Goal: Task Accomplishment & Management: Complete application form

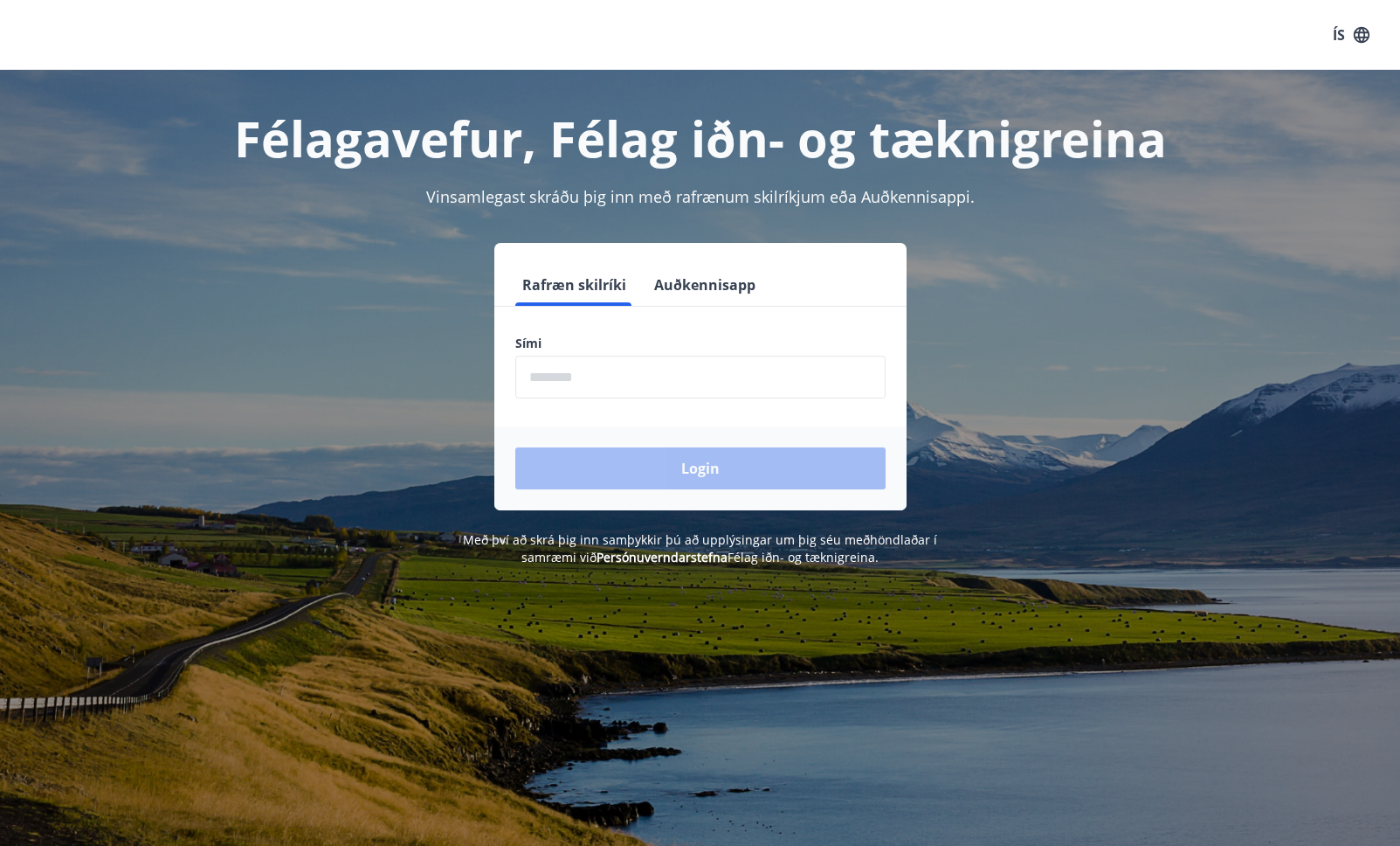
click at [702, 286] on button "Auðkennisapp" at bounding box center [705, 285] width 115 height 42
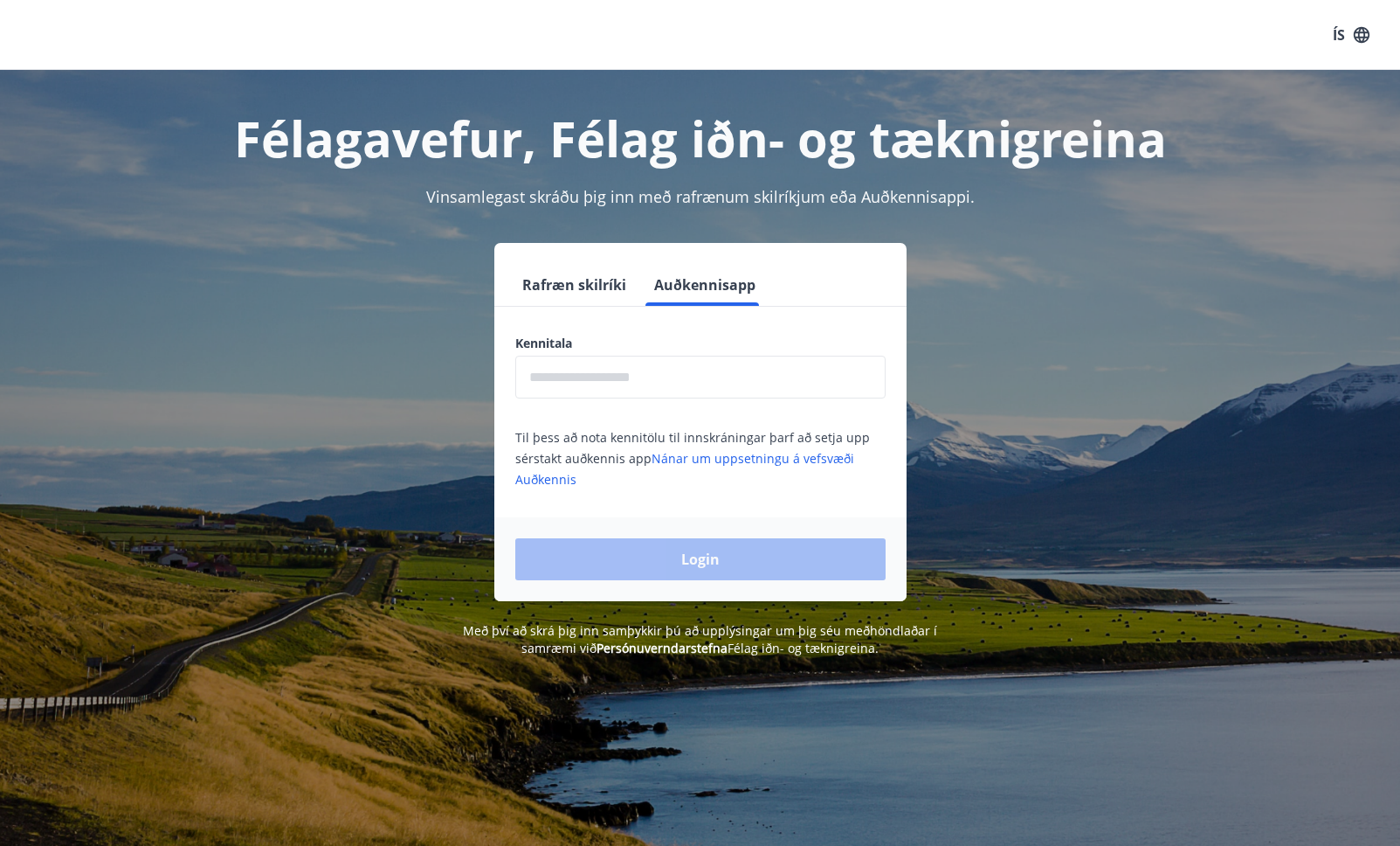
click at [694, 394] on input "text" at bounding box center [700, 376] width 370 height 43
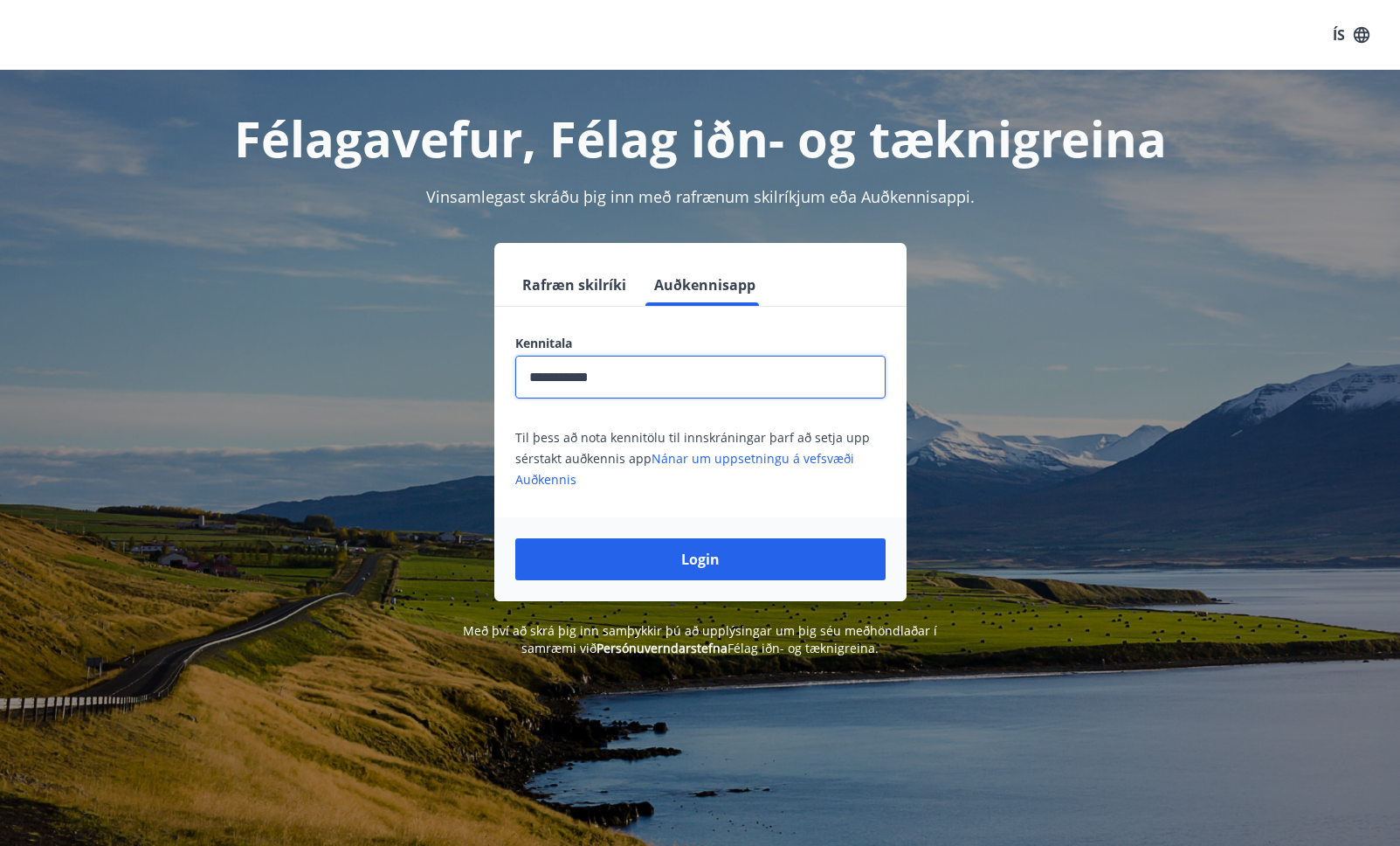
type input "**********"
click at [515, 538] on button "Login" at bounding box center [700, 559] width 370 height 42
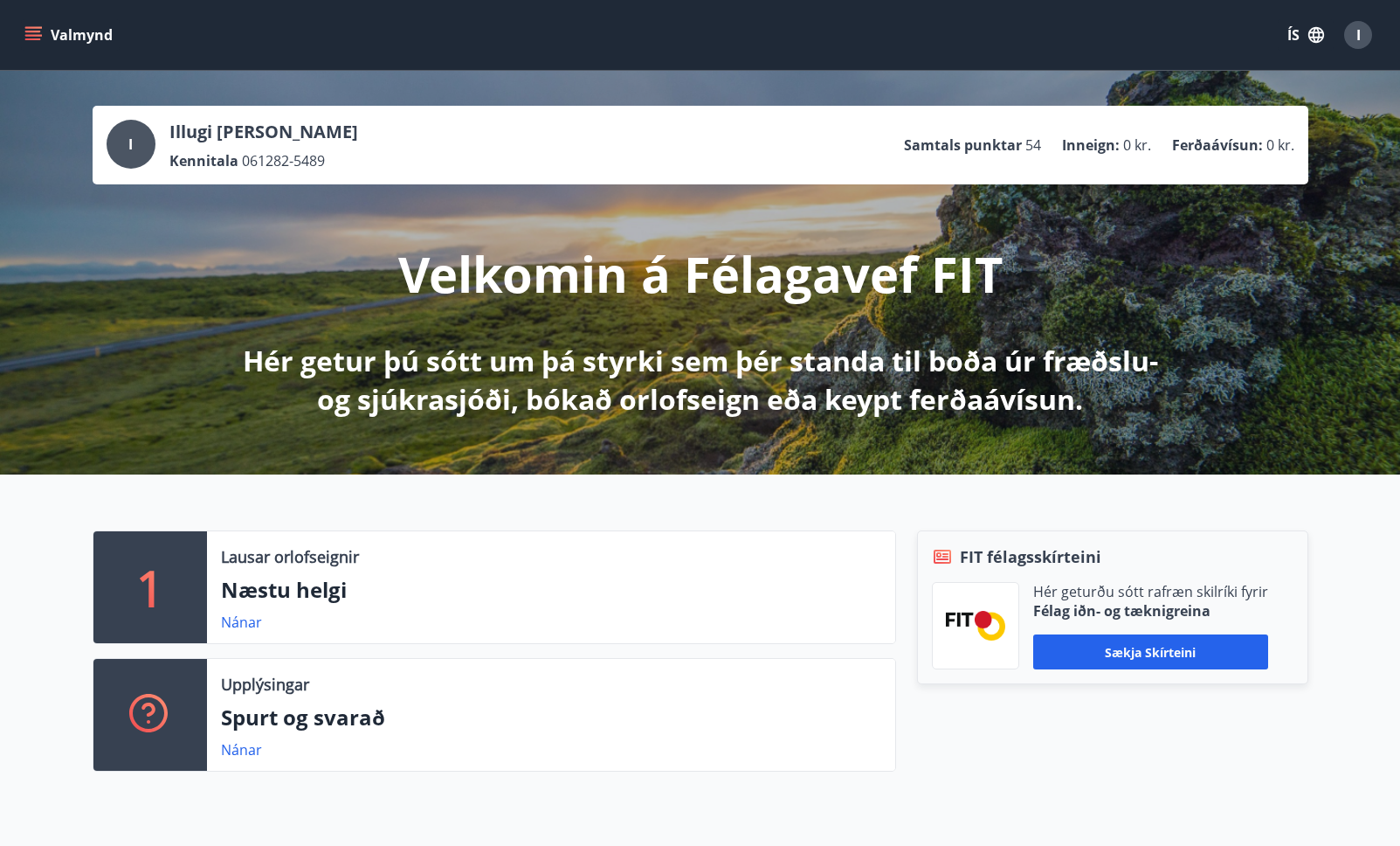
click at [30, 35] on icon "menu" at bounding box center [35, 35] width 19 height 2
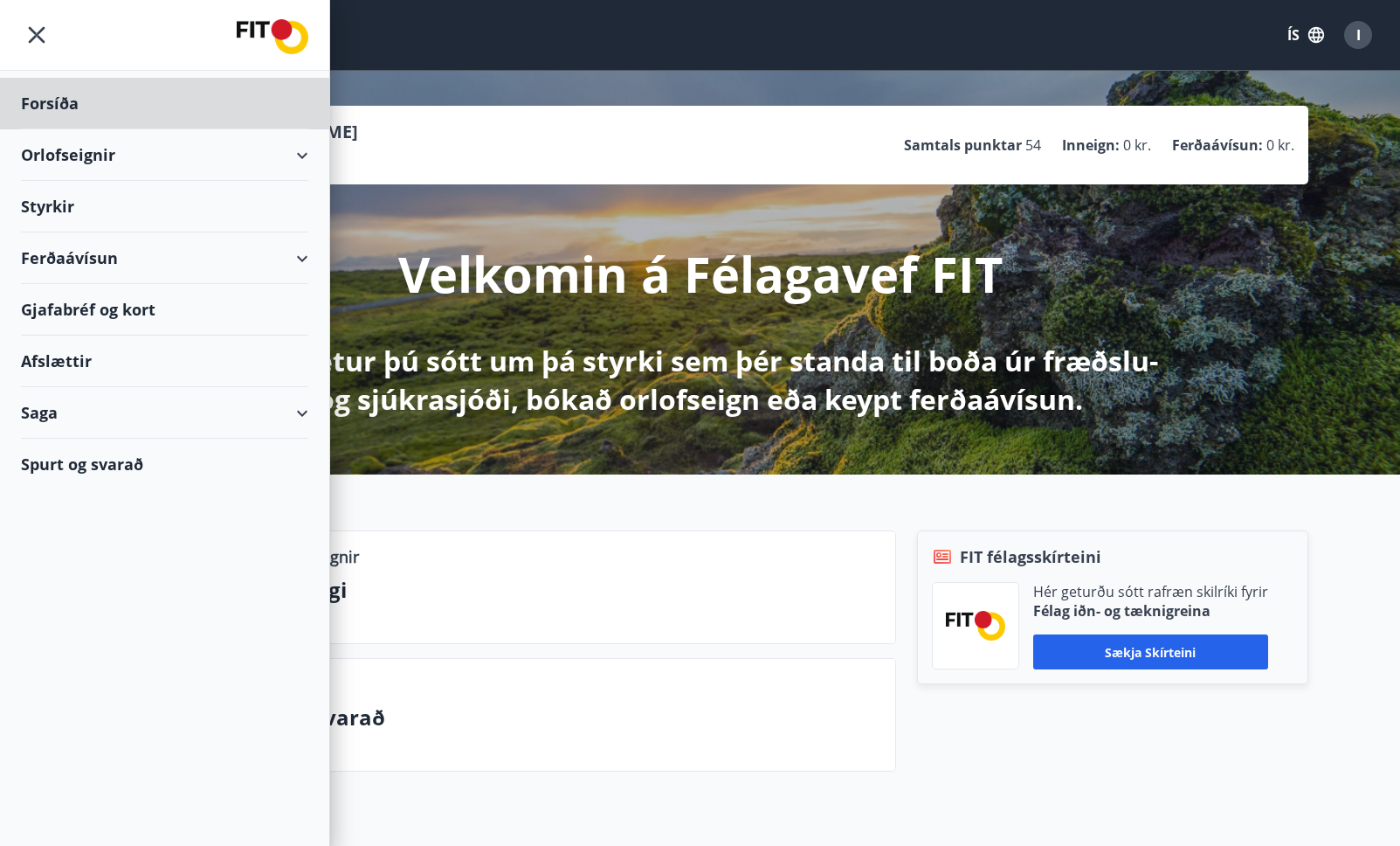
click at [58, 205] on div "Styrkir" at bounding box center [165, 207] width 288 height 51
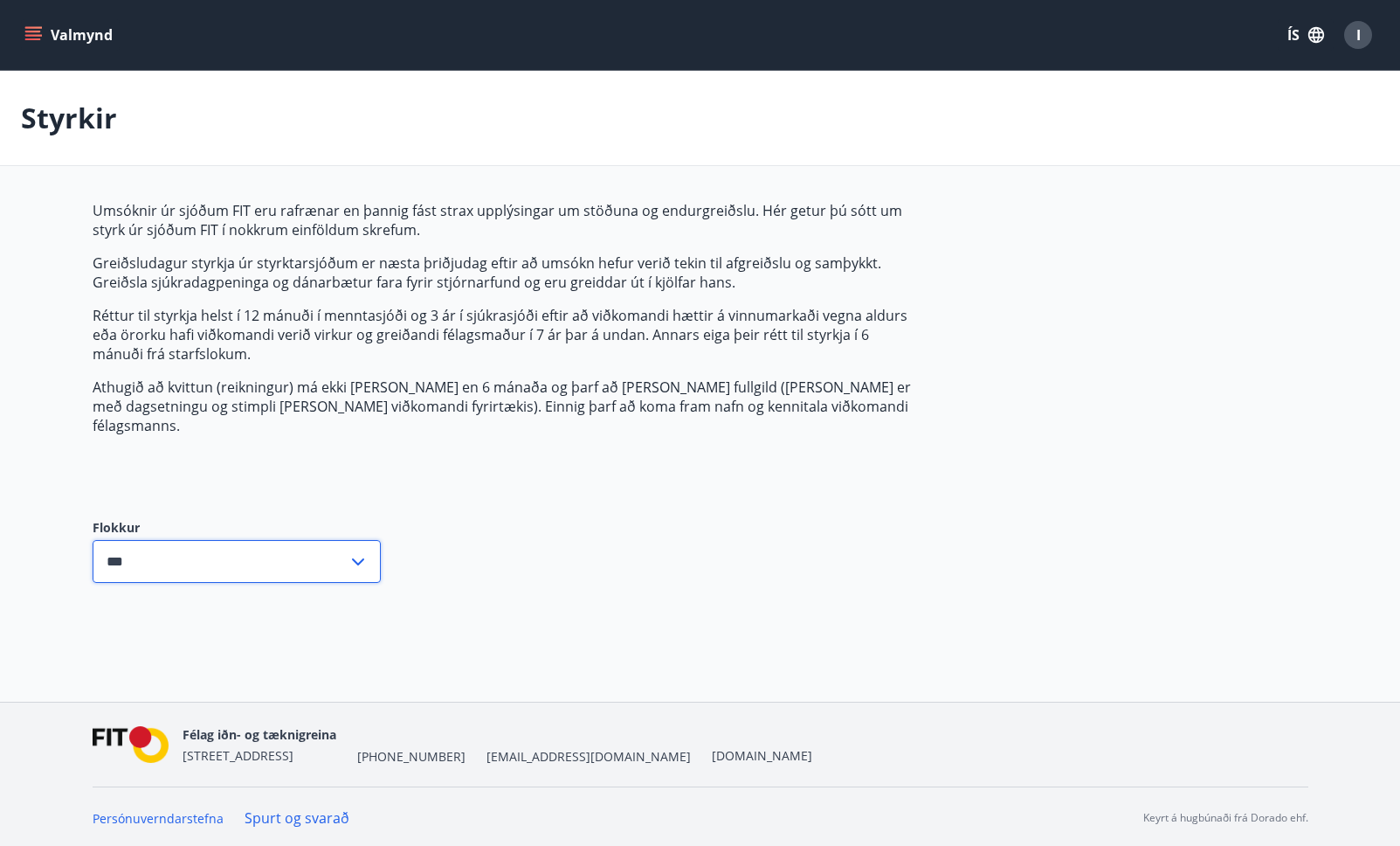
click at [302, 555] on input "***" at bounding box center [220, 561] width 255 height 43
click at [184, 620] on li "Sjúkrasjóður" at bounding box center [236, 630] width 287 height 31
click at [310, 558] on input "**********" at bounding box center [220, 561] width 255 height 43
click at [164, 646] on li "Fræðslusjóður" at bounding box center [236, 661] width 287 height 31
type input "**********"
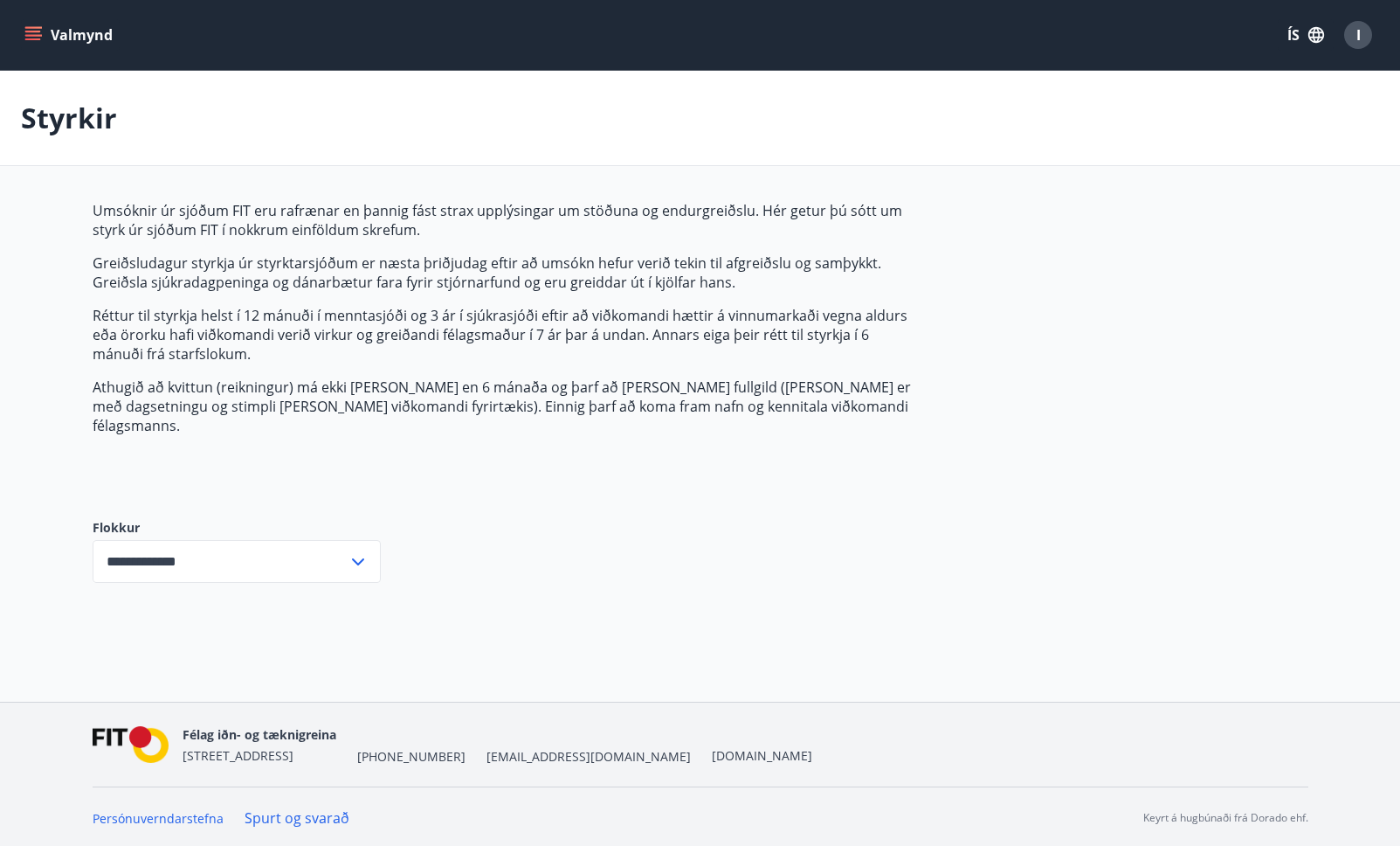
click at [31, 37] on icon "menu" at bounding box center [33, 35] width 17 height 17
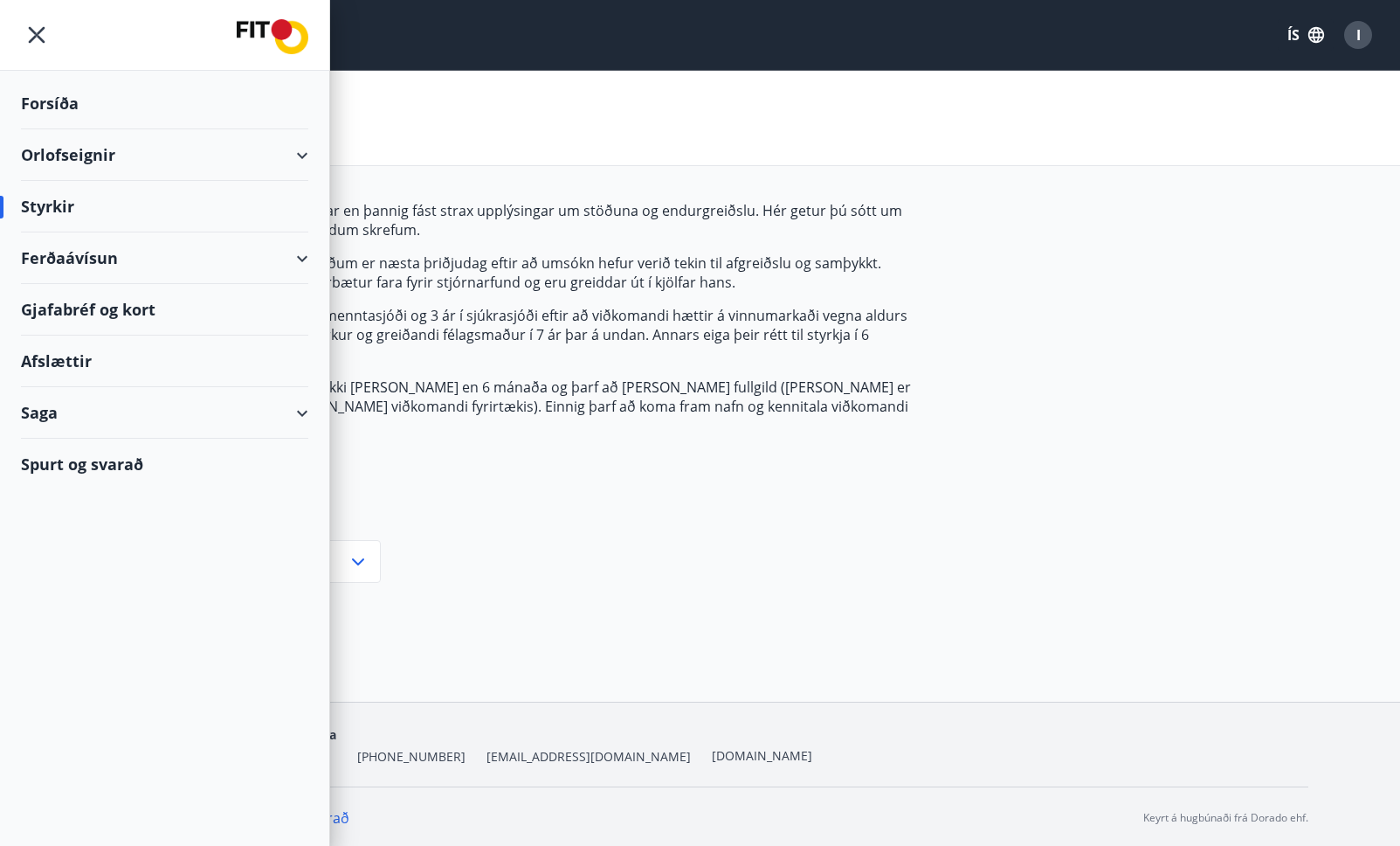
click at [101, 420] on div "Saga" at bounding box center [165, 413] width 288 height 51
click at [81, 677] on div "Skilagreinar" at bounding box center [165, 677] width 259 height 37
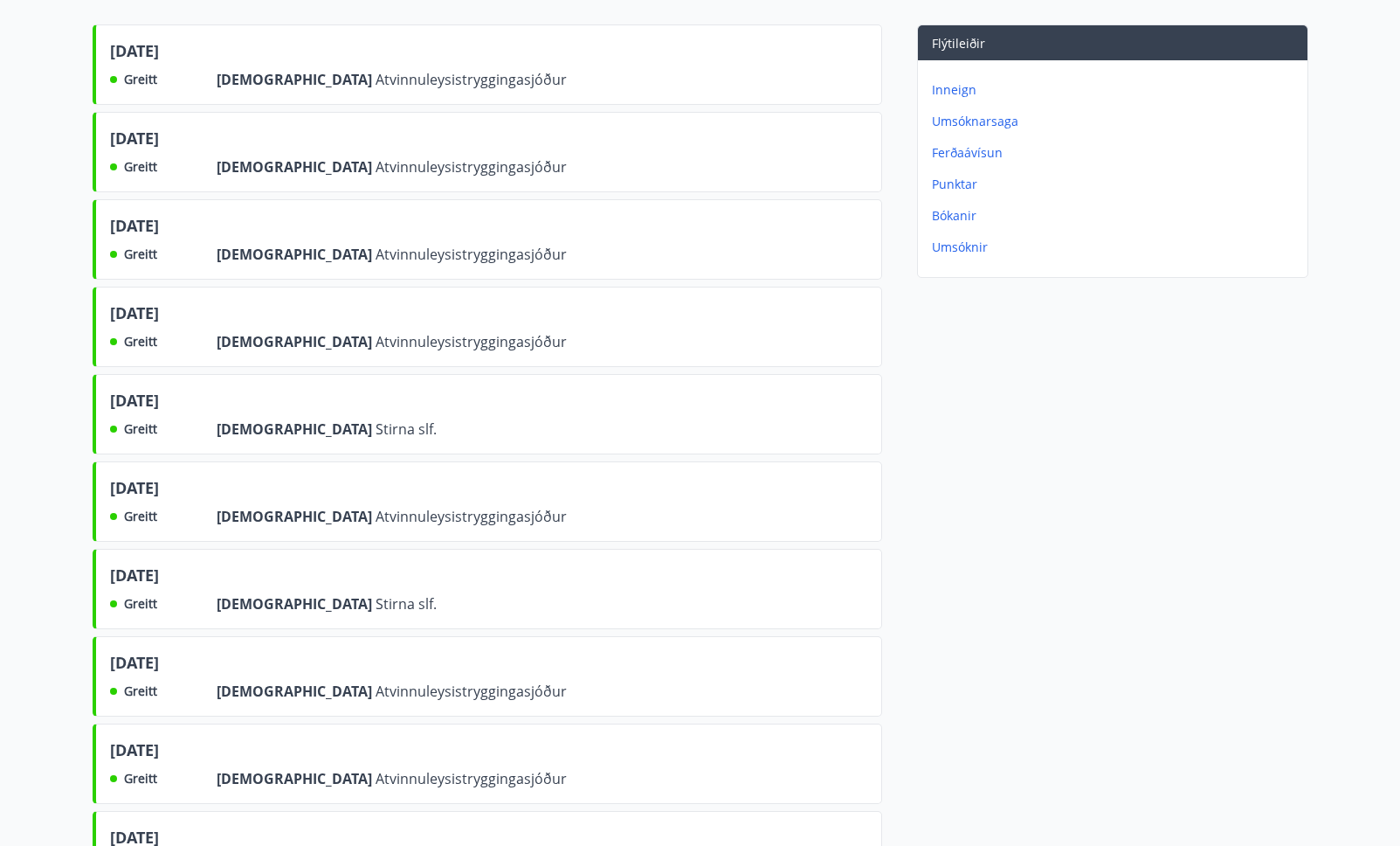
scroll to position [231, 0]
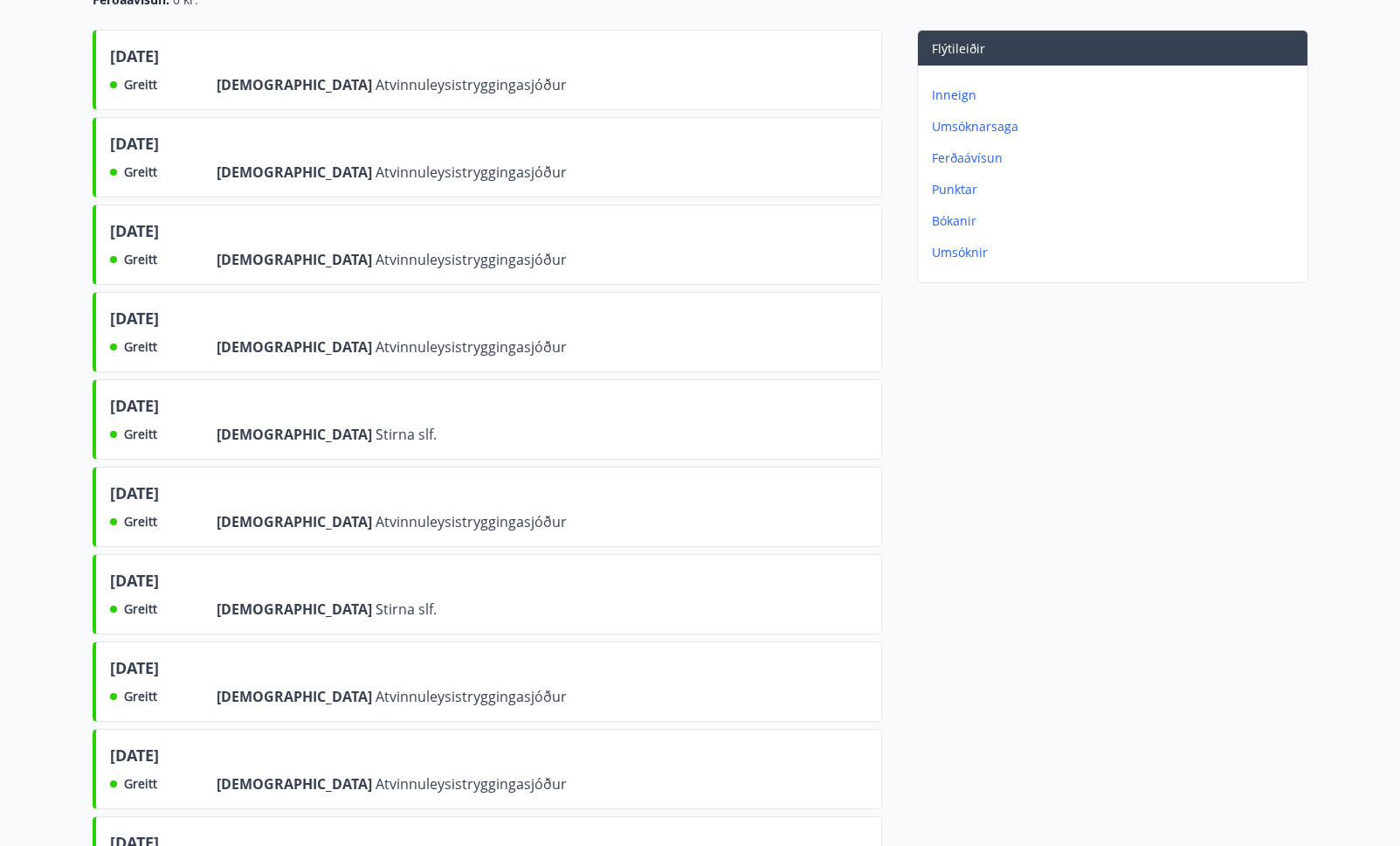
click at [948, 244] on p "Umsóknir" at bounding box center [1116, 252] width 369 height 17
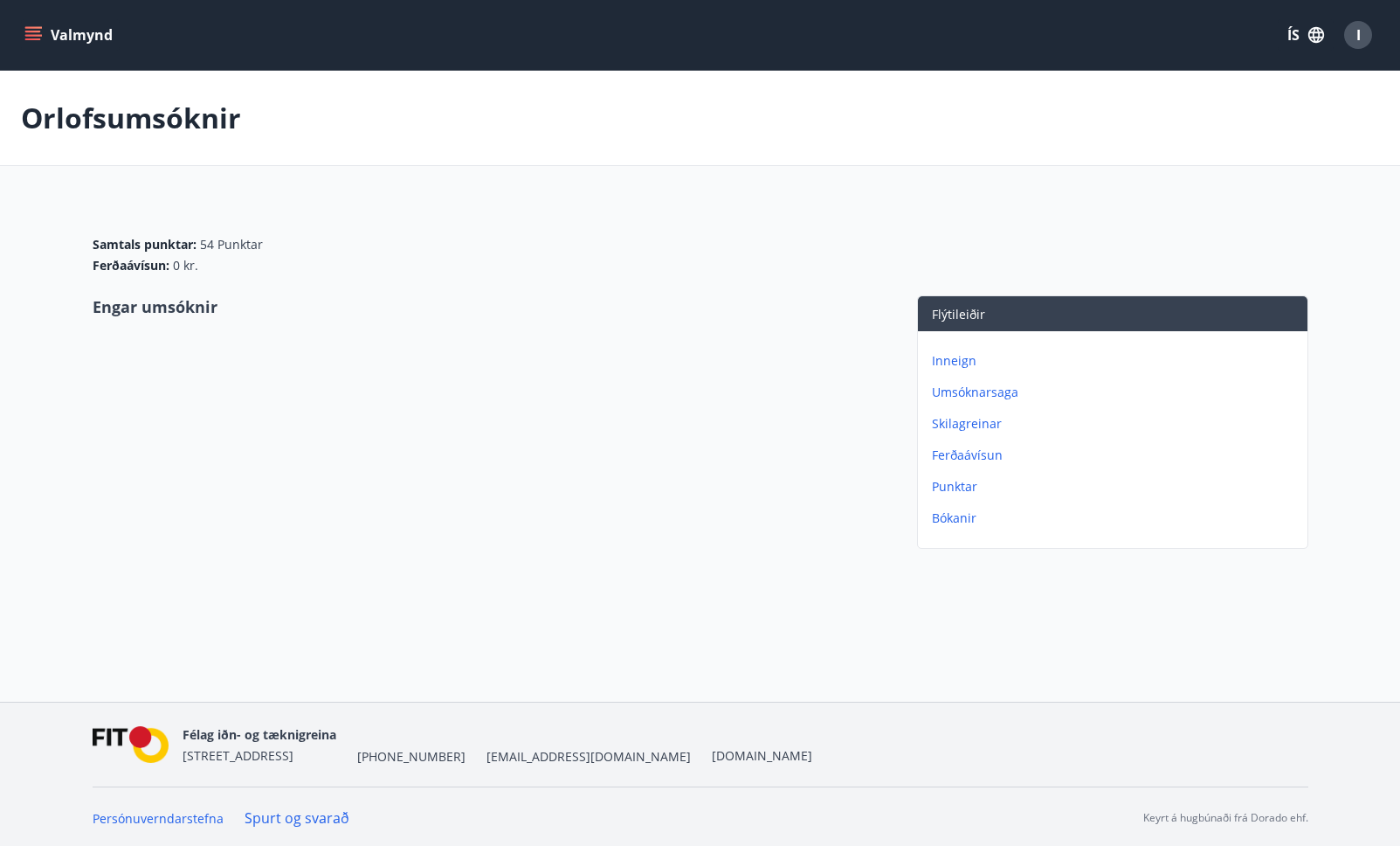
click at [40, 31] on icon "menu" at bounding box center [33, 31] width 16 height 2
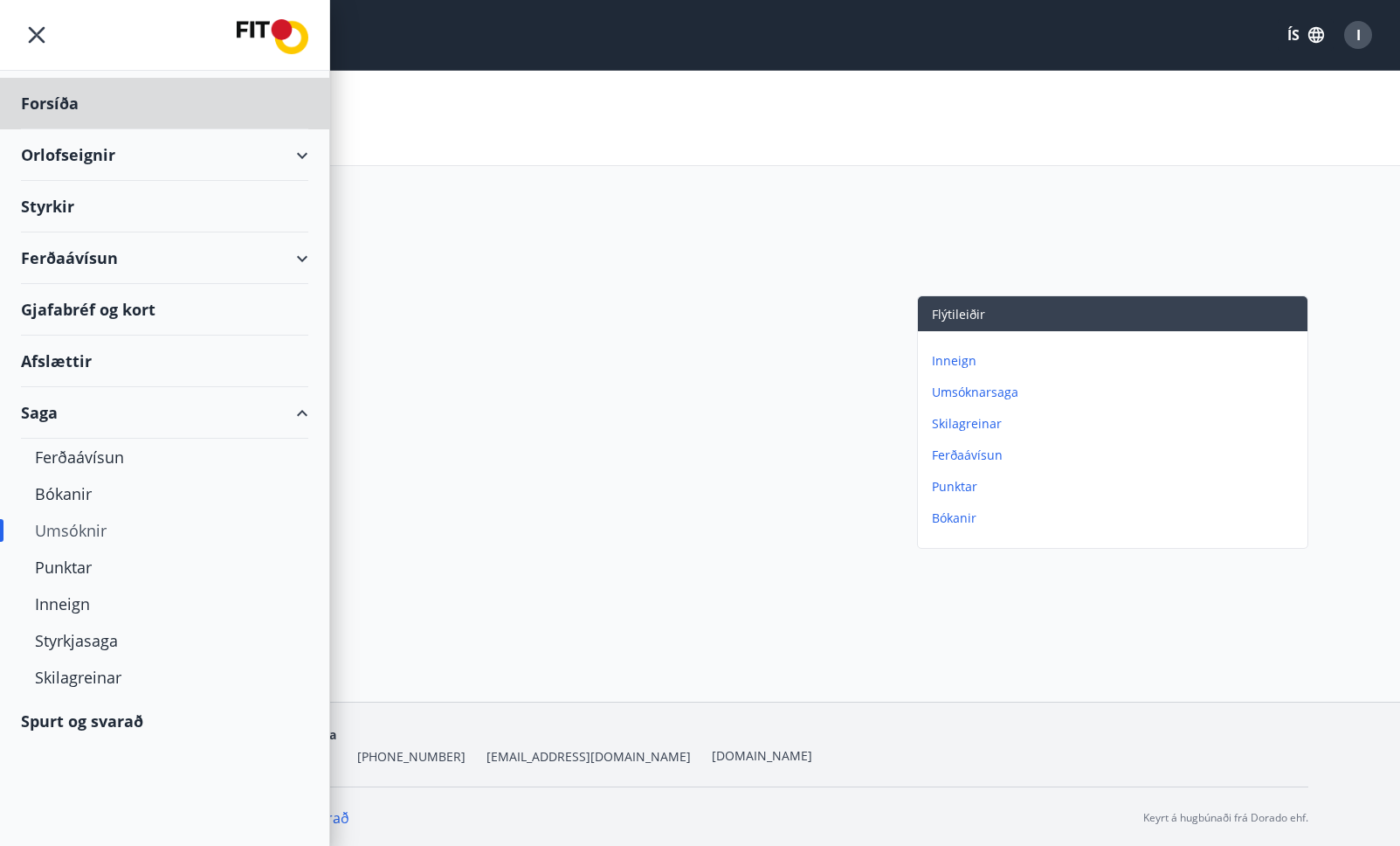
click at [56, 203] on div "Styrkir" at bounding box center [165, 207] width 288 height 51
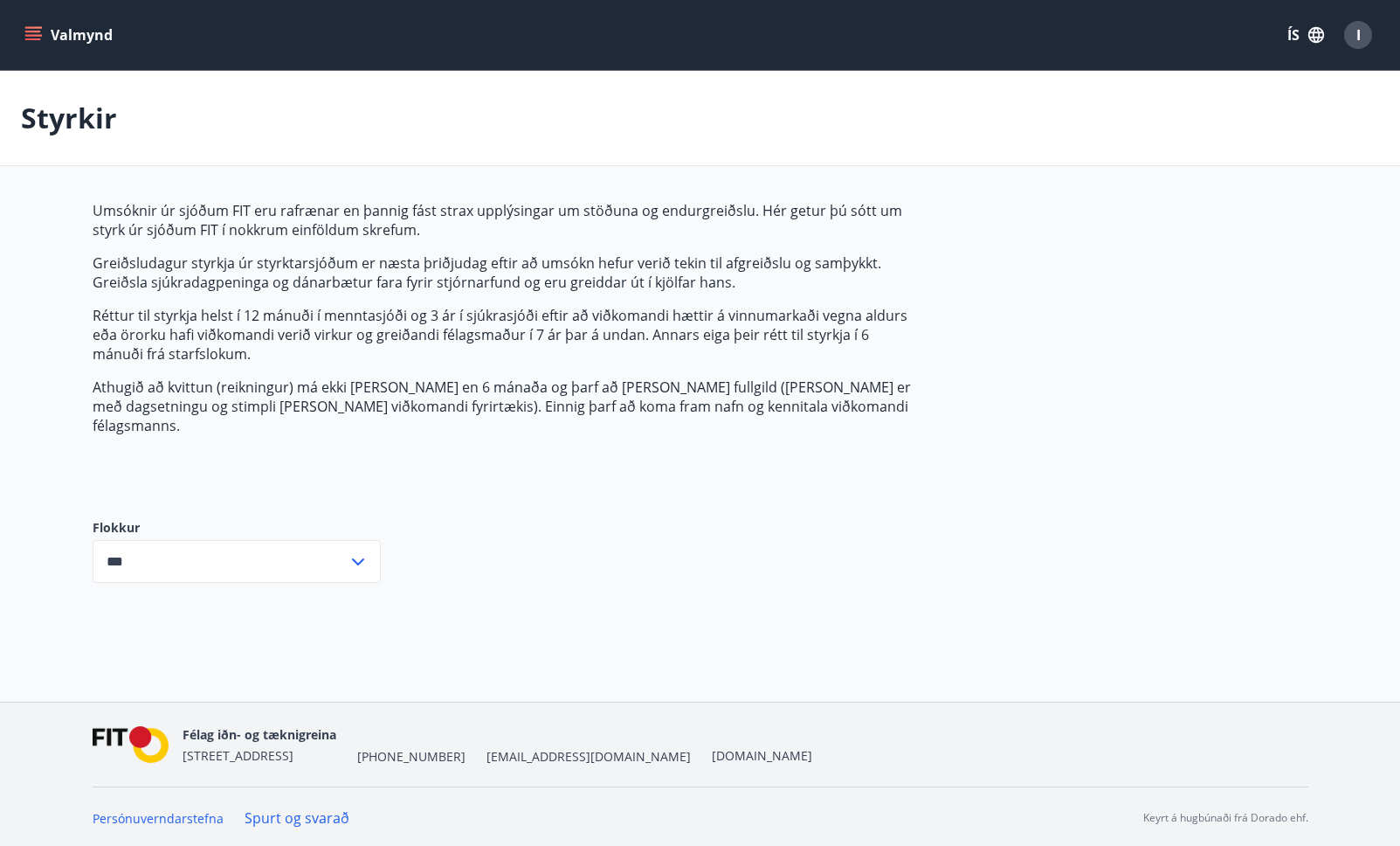
click at [248, 540] on input "***" at bounding box center [220, 561] width 255 height 43
click at [190, 614] on li "Sjúkrasjóður" at bounding box center [236, 630] width 287 height 31
type input "**********"
click at [1352, 30] on div "I" at bounding box center [1358, 34] width 28 height 28
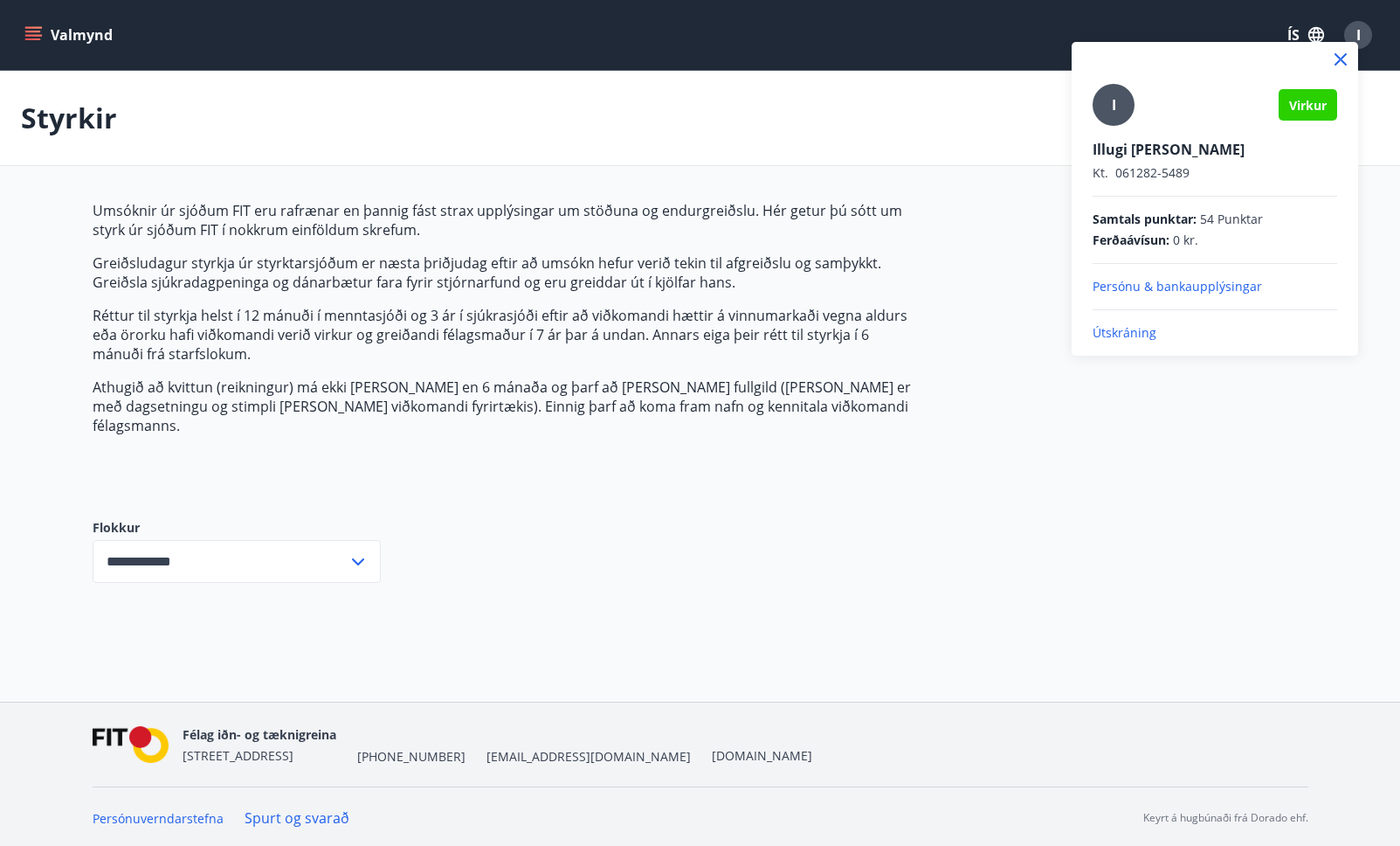
click at [1195, 287] on p "Persónu & bankaupplýsingar" at bounding box center [1214, 287] width 245 height 17
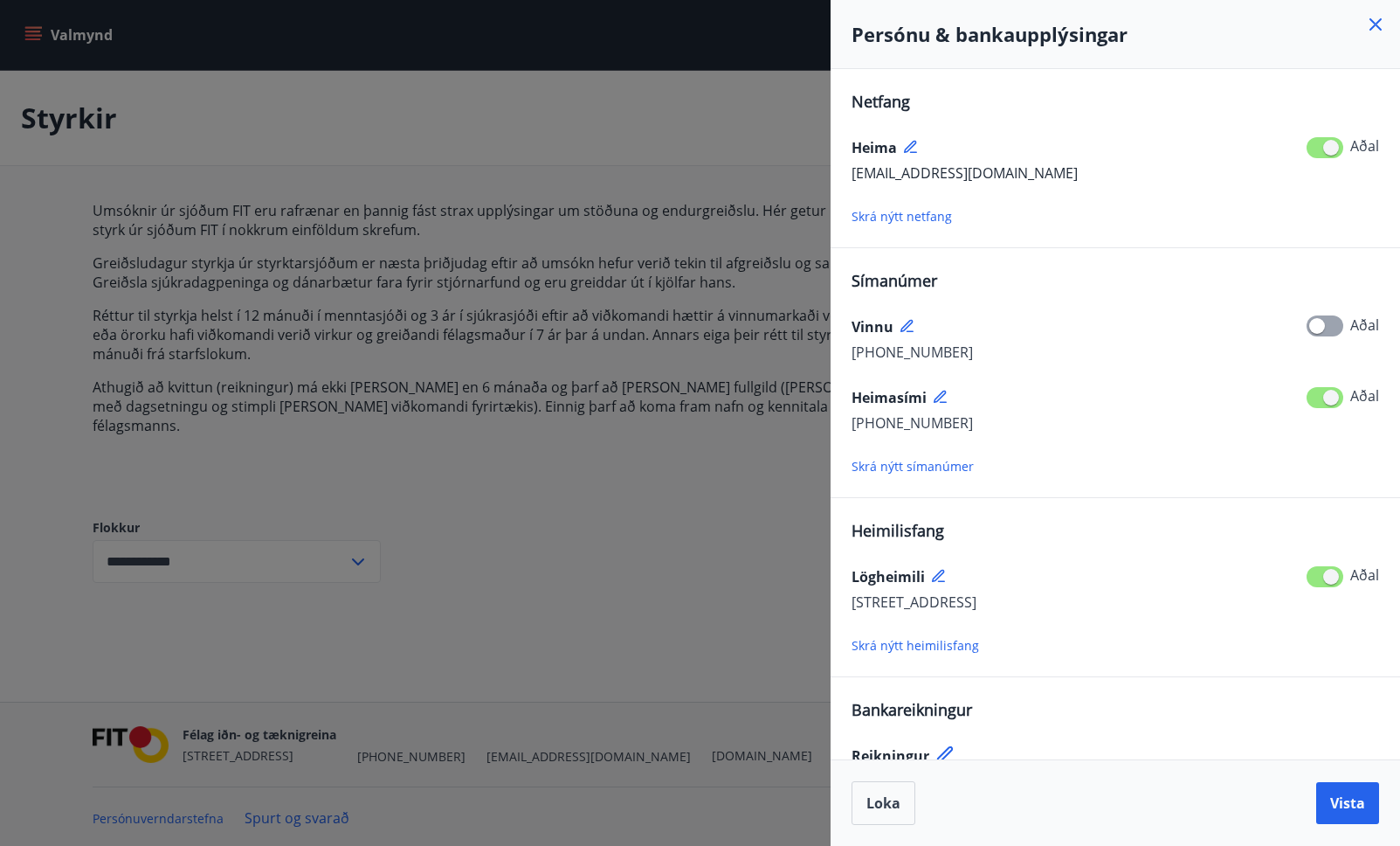
click at [667, 229] on div at bounding box center [700, 423] width 1400 height 846
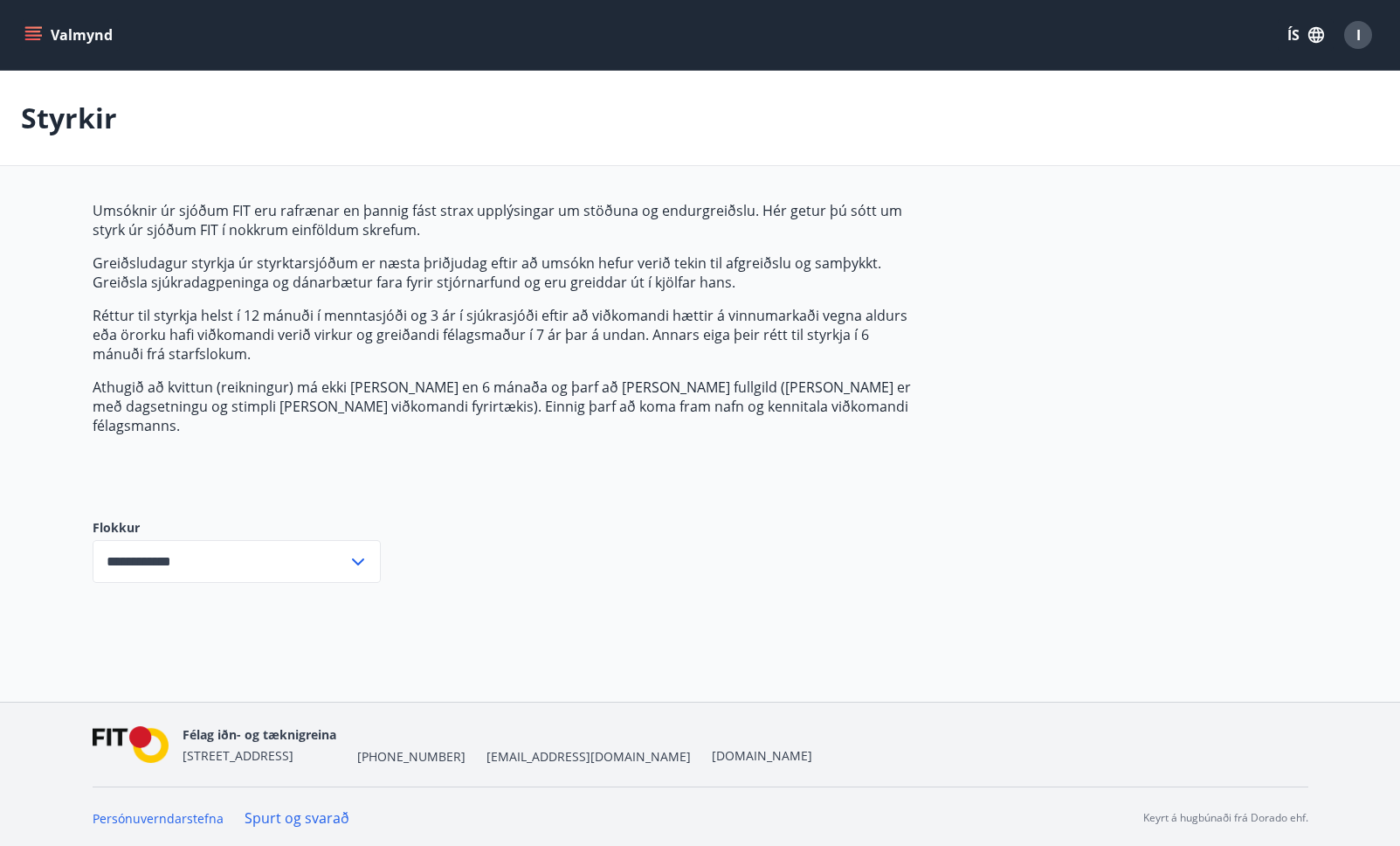
click at [1358, 24] on div "I" at bounding box center [1358, 34] width 28 height 28
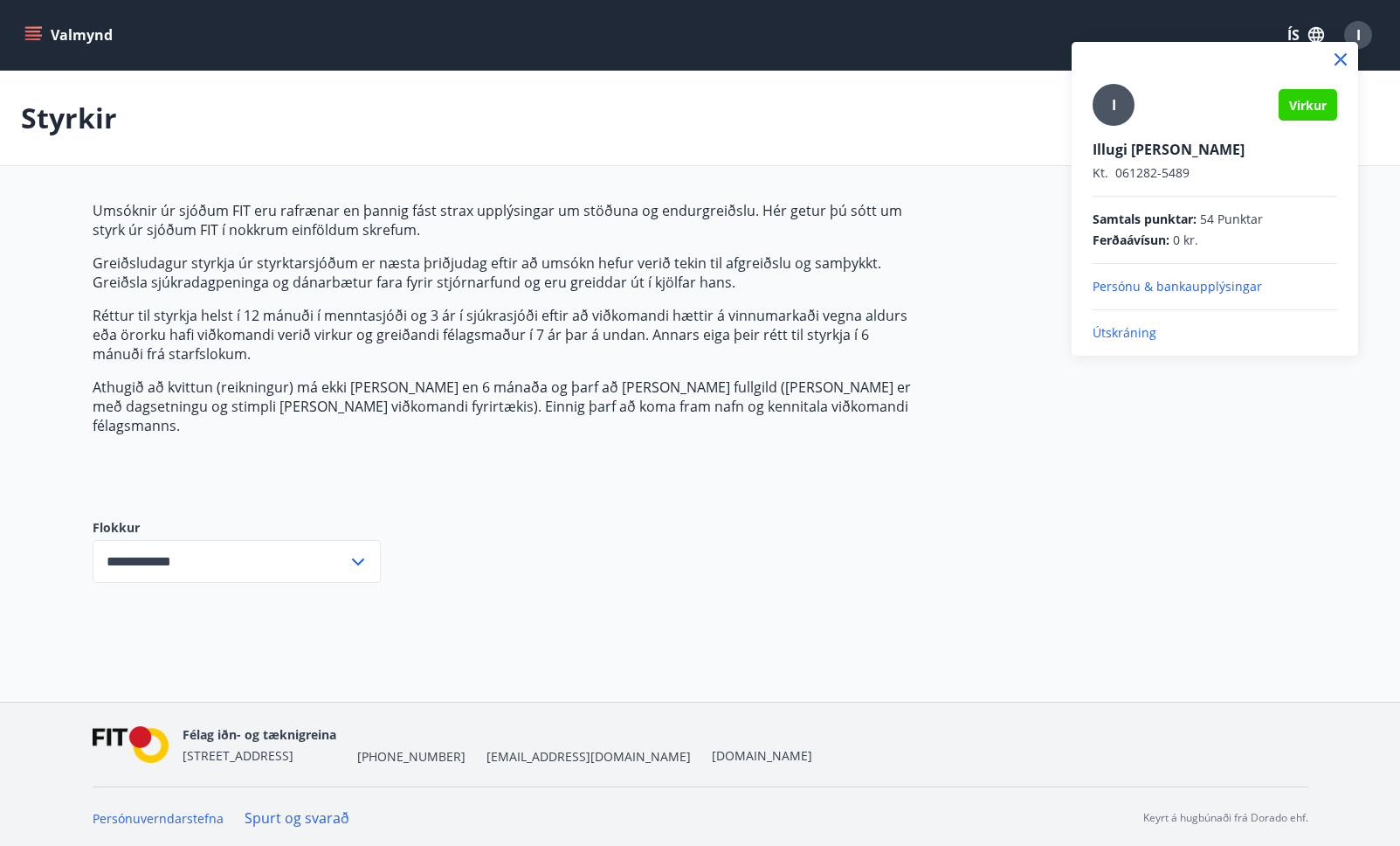
click at [1200, 278] on p "Persónu & bankaupplýsingar" at bounding box center [1214, 287] width 245 height 17
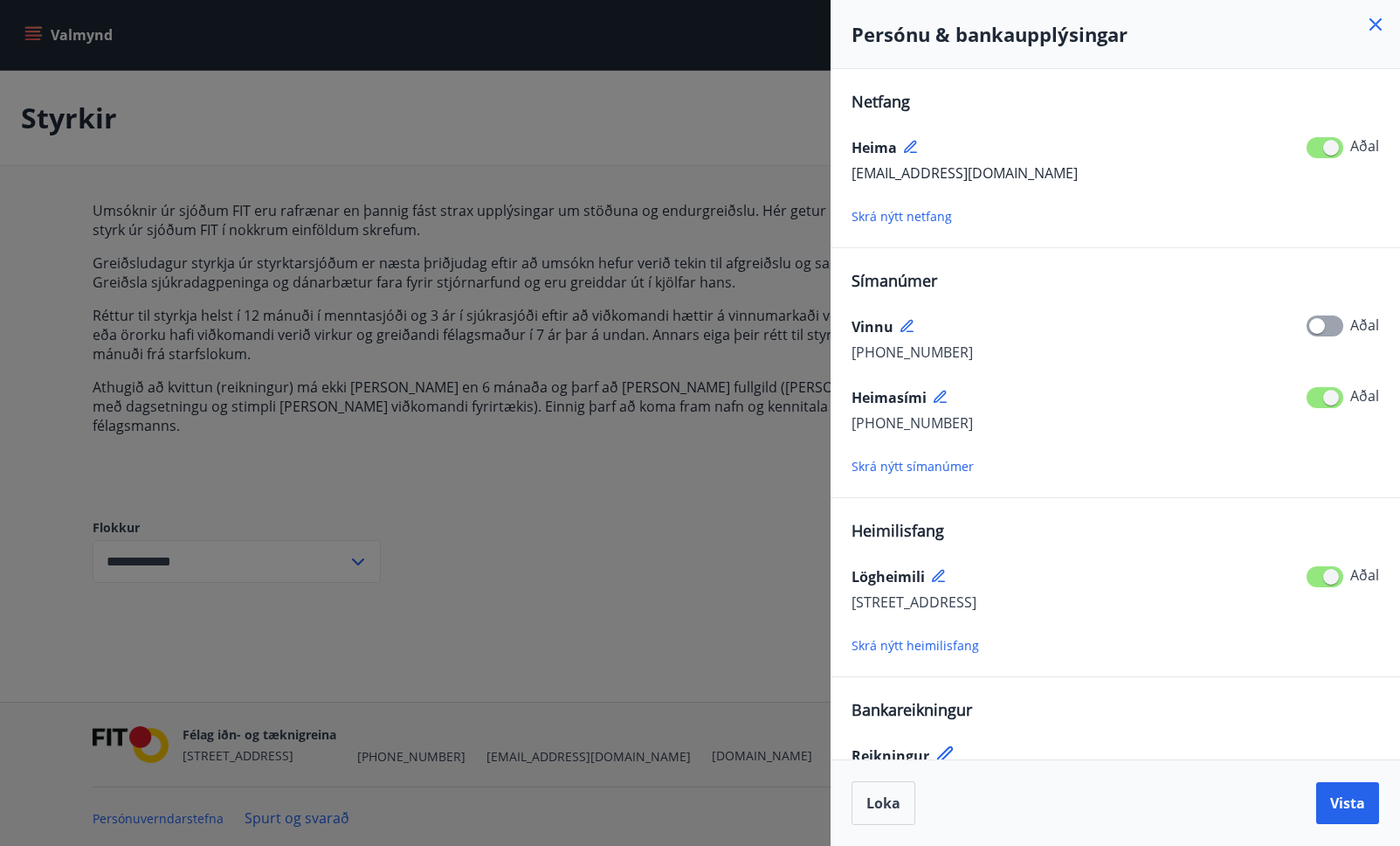
scroll to position [52, 0]
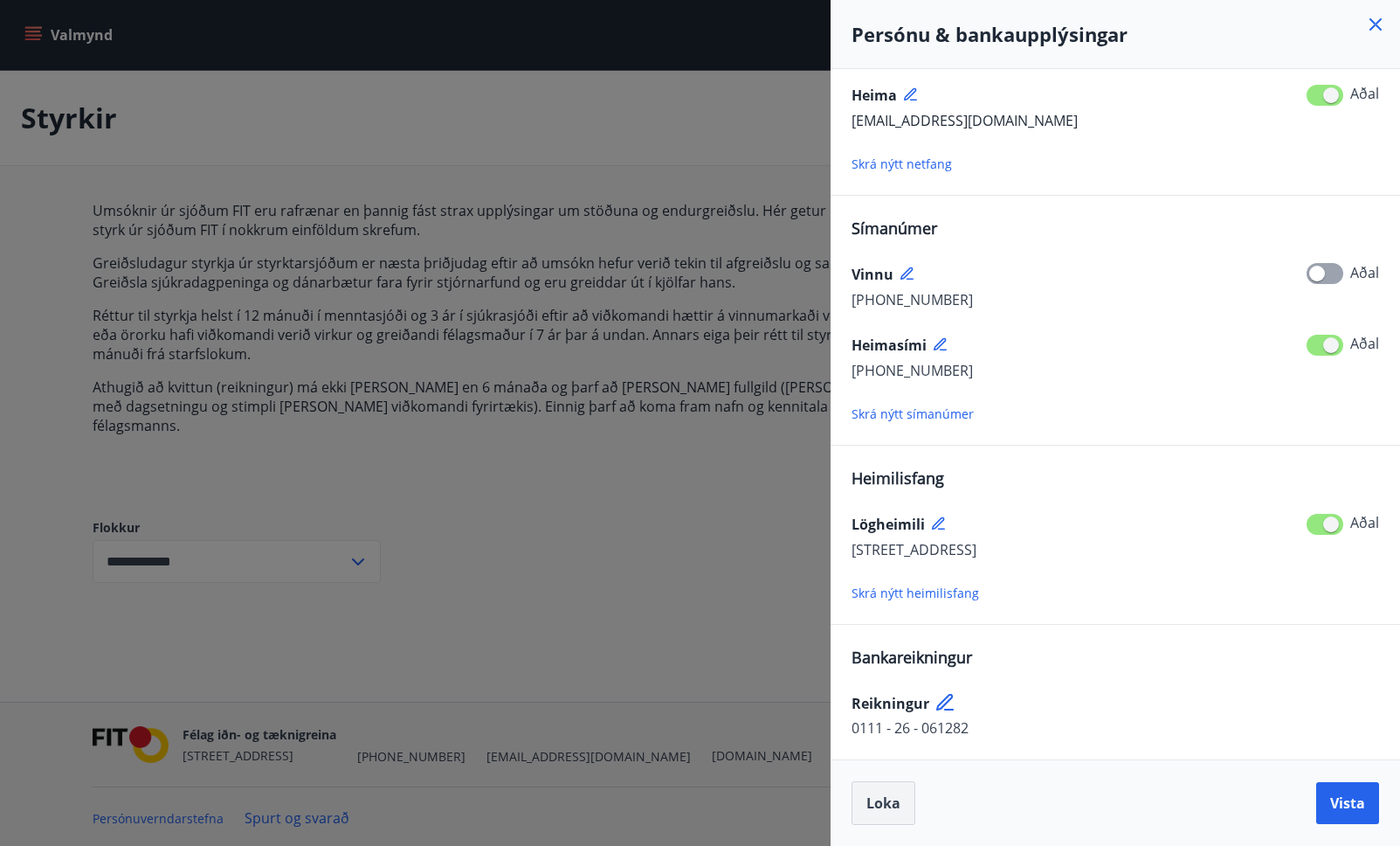
click at [887, 809] on span "Loka" at bounding box center [884, 803] width 34 height 19
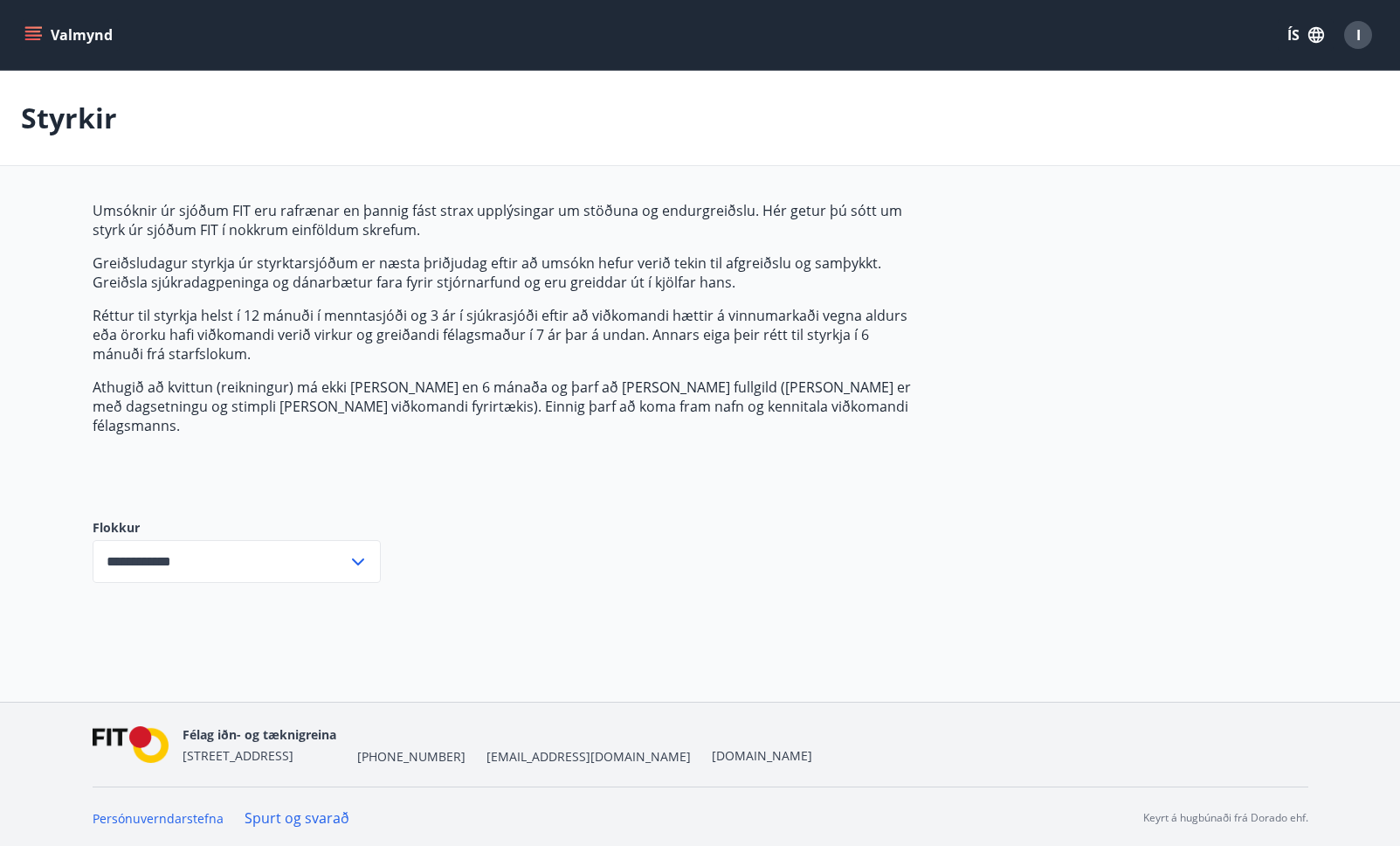
click at [29, 38] on icon "menu" at bounding box center [33, 39] width 16 height 2
click at [577, 387] on p "Athugið að kvittun (reikningur) má ekki vera eldri en 6 mánaða og þarf að vera …" at bounding box center [505, 406] width 825 height 58
click at [487, 756] on span "[EMAIL_ADDRESS][DOMAIN_NAME]" at bounding box center [589, 756] width 205 height 17
click at [30, 33] on icon "menu" at bounding box center [33, 35] width 17 height 17
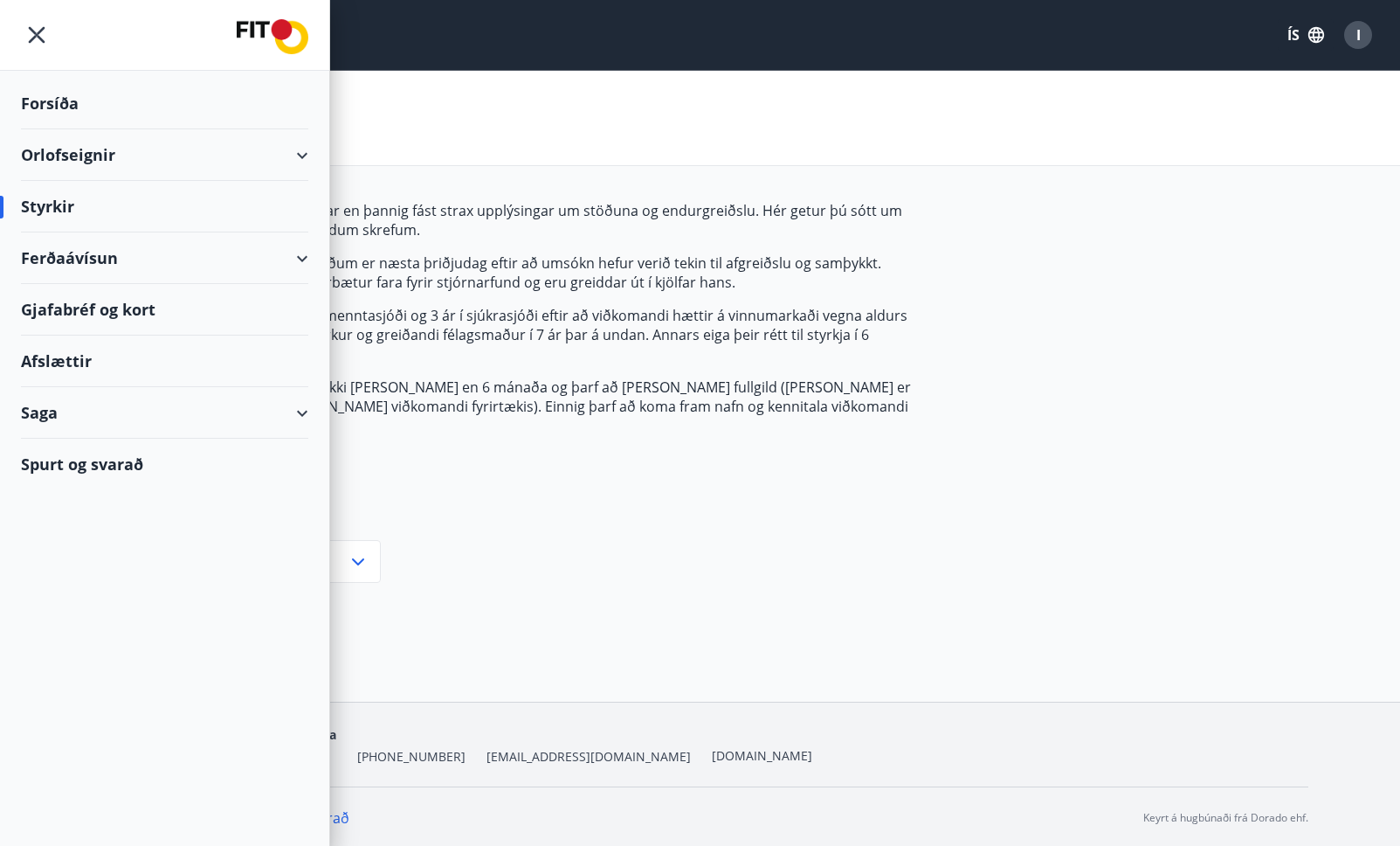
click at [50, 414] on div "Saga" at bounding box center [165, 413] width 288 height 51
click at [63, 638] on div "Styrkjasaga" at bounding box center [165, 640] width 259 height 37
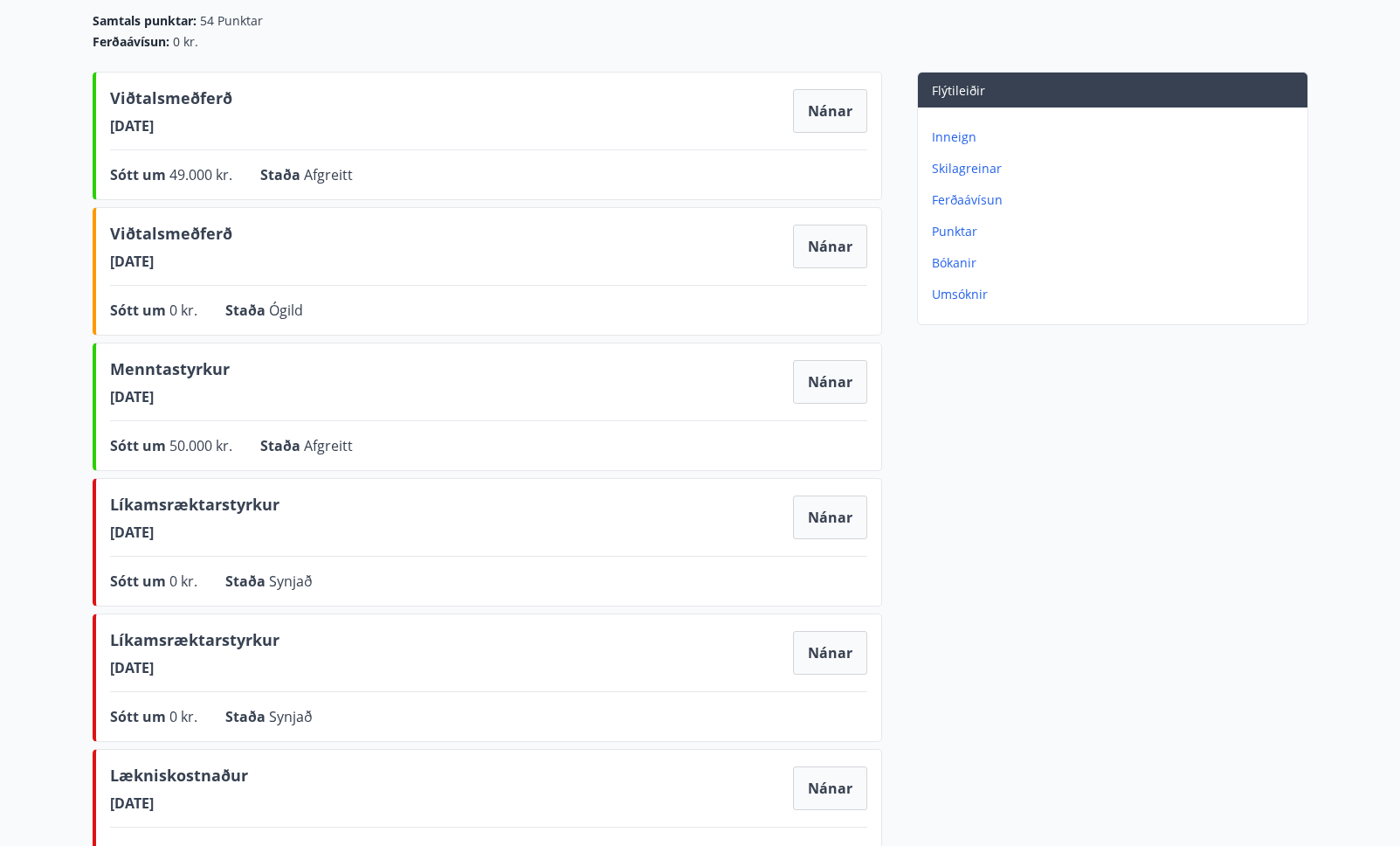
scroll to position [190, 0]
click at [179, 514] on span "Líkamsræktarstyrkur" at bounding box center [195, 506] width 170 height 30
click at [181, 503] on span "Líkamsræktarstyrkur" at bounding box center [195, 506] width 170 height 30
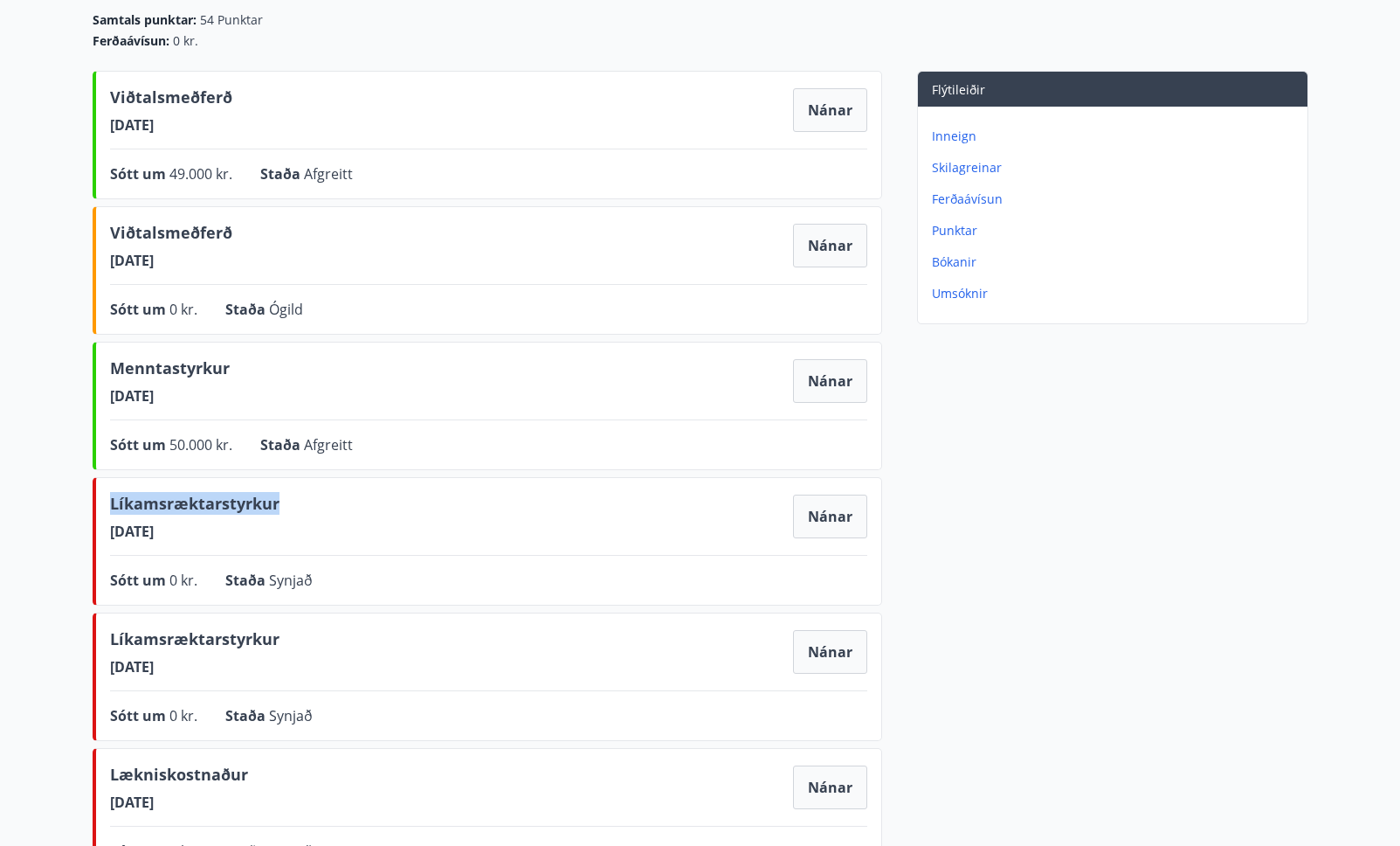
copy span "Líkamsræktarstyrkur"
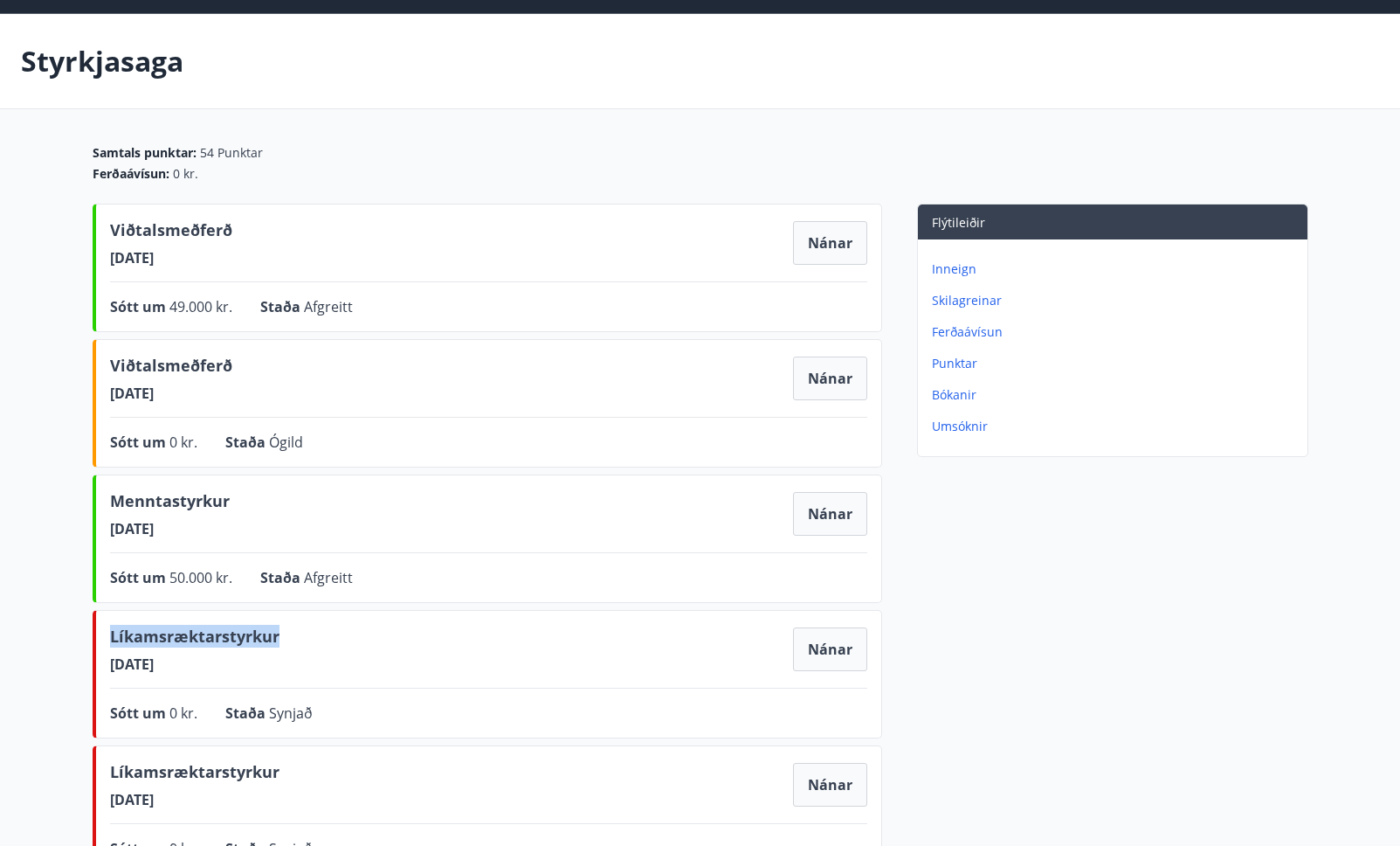
scroll to position [0, 0]
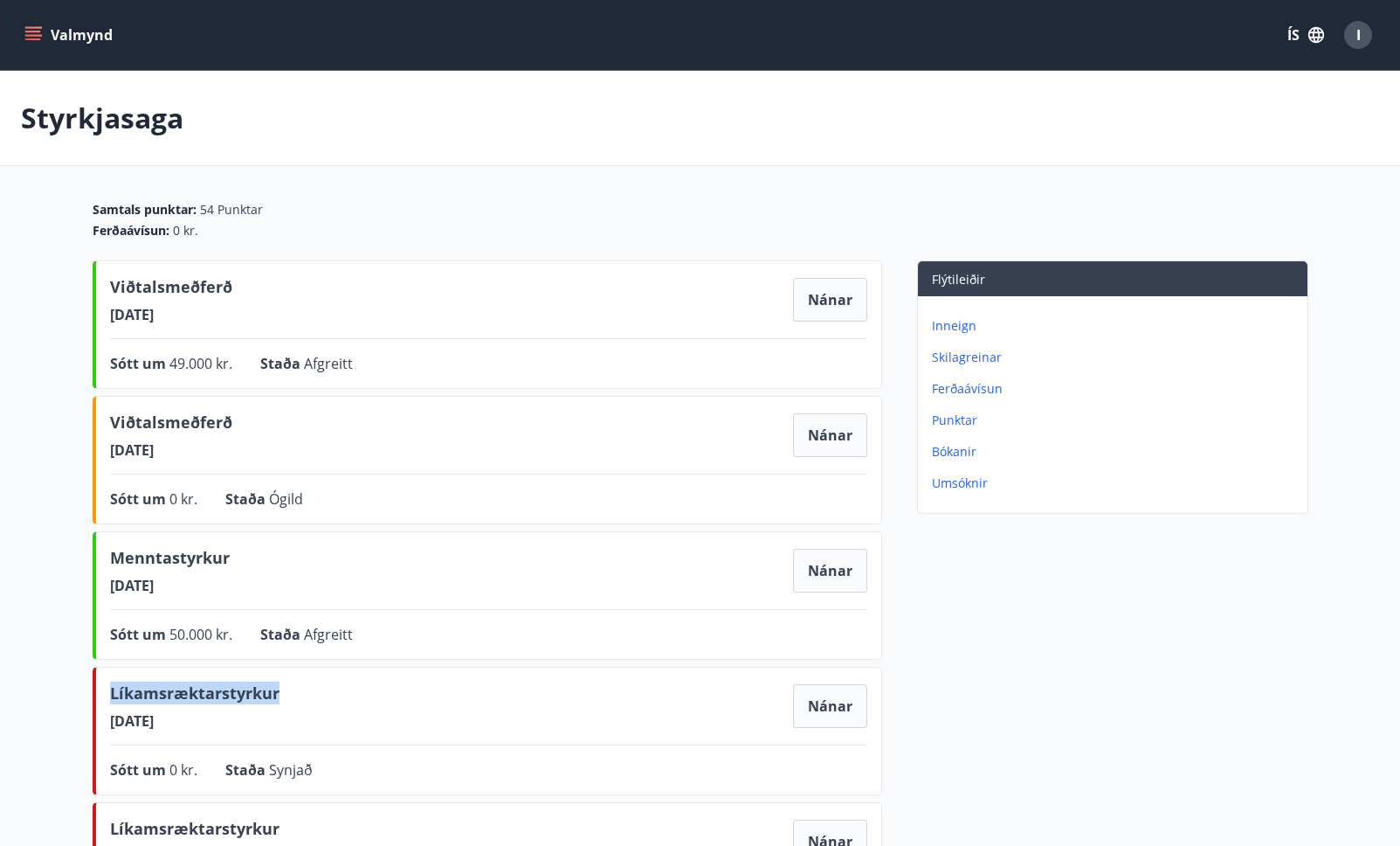
click at [1356, 37] on span "I" at bounding box center [1358, 35] width 5 height 19
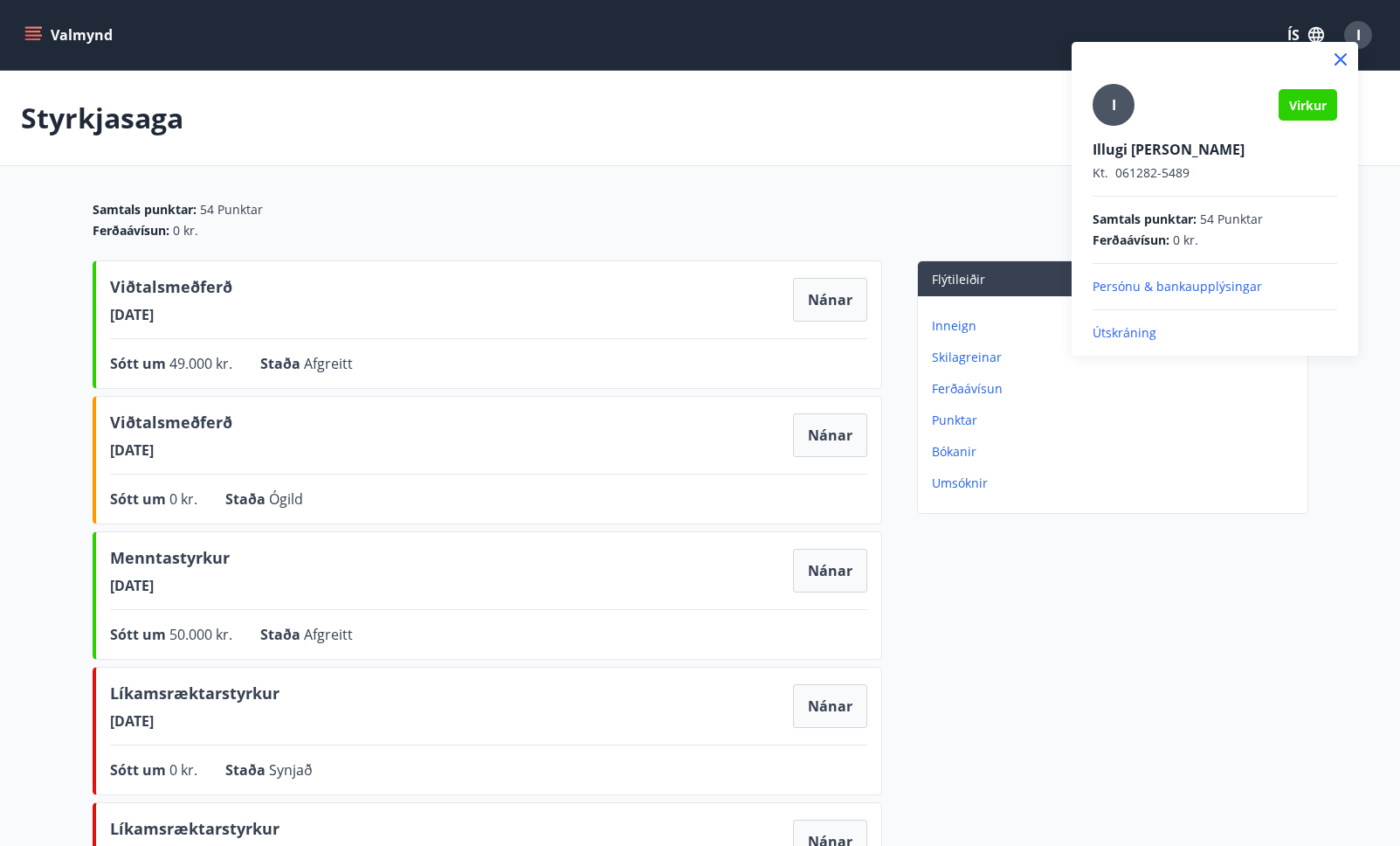
click at [43, 39] on div at bounding box center [700, 423] width 1400 height 846
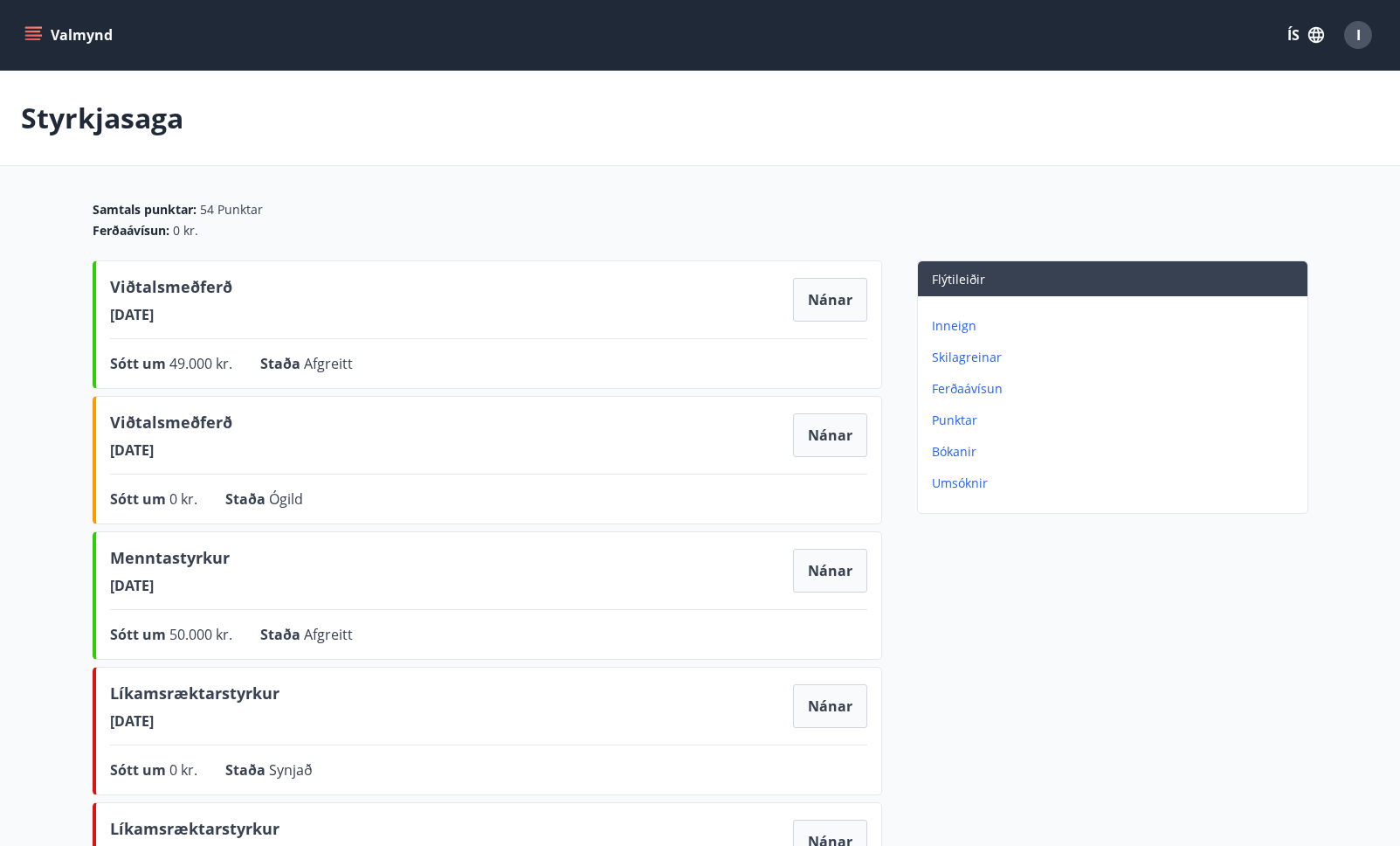
click at [24, 32] on button "Valmynd" at bounding box center [70, 34] width 99 height 31
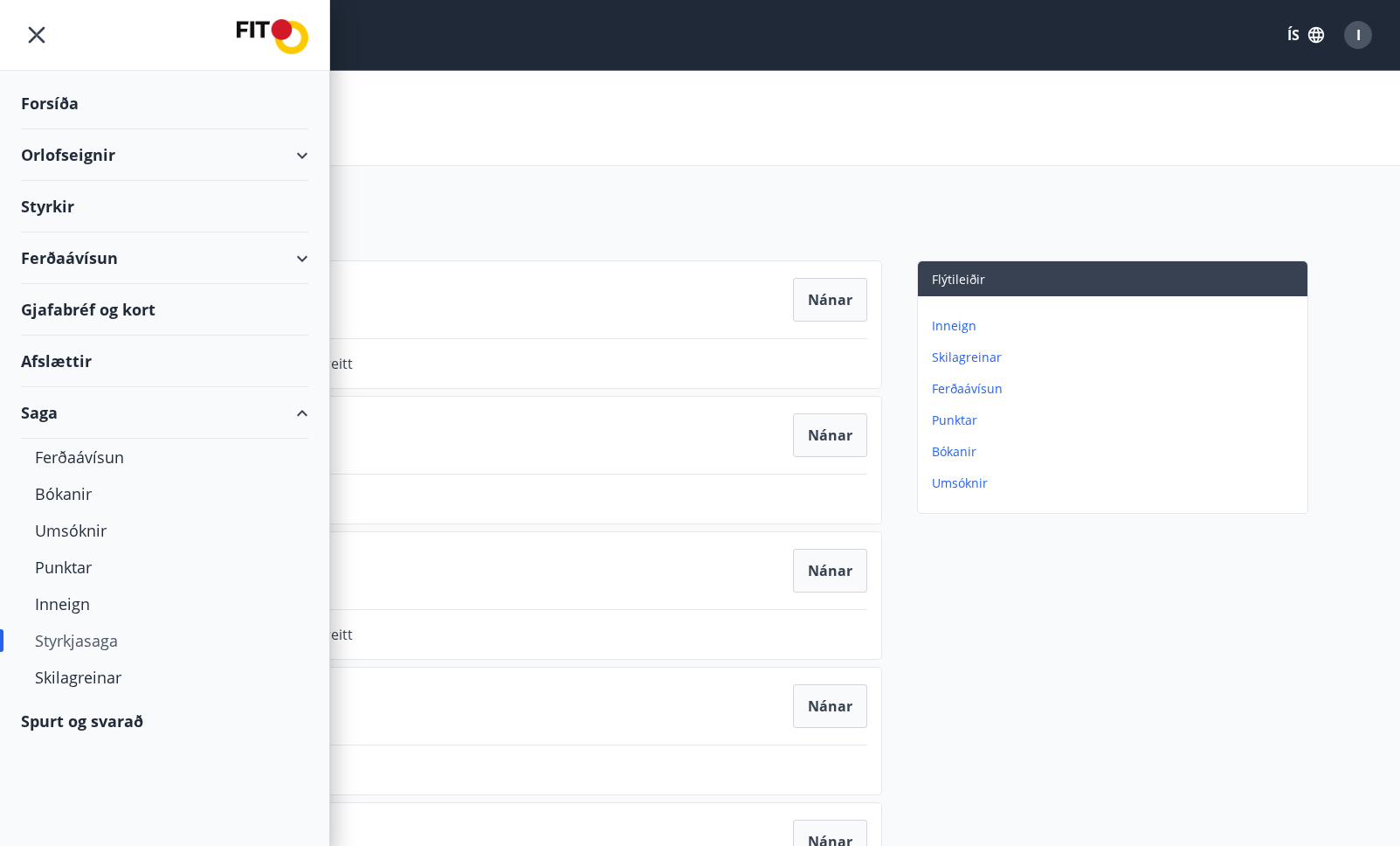
click at [61, 210] on div "Styrkir" at bounding box center [165, 207] width 288 height 51
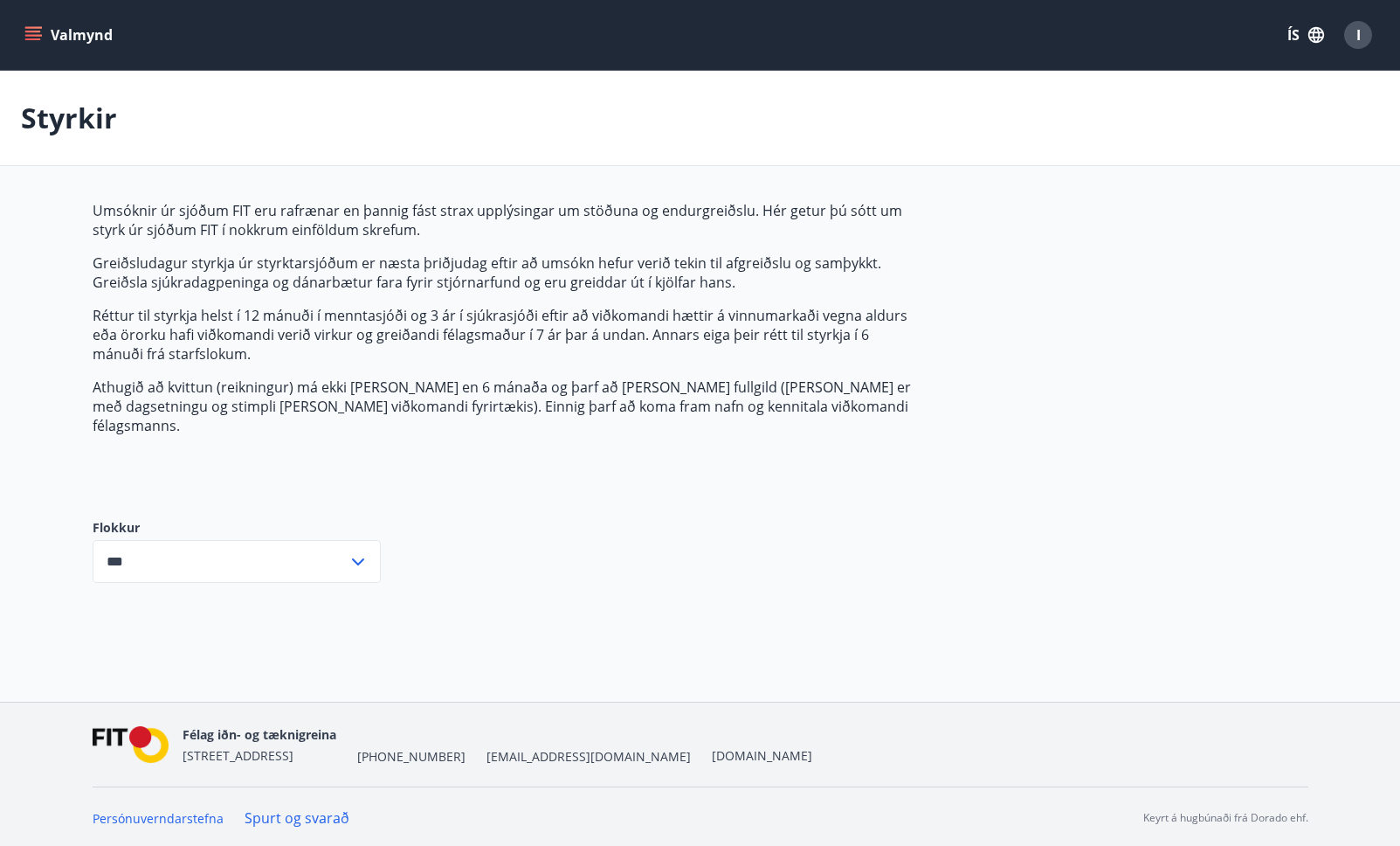
click at [324, 554] on input "***" at bounding box center [220, 561] width 255 height 43
click at [194, 494] on div "Flokkur Öll Sjúkrasjóður Fræðslusjóður *** ​" at bounding box center [236, 550] width 289 height 119
click at [158, 614] on li "Sjúkrasjóður" at bounding box center [236, 630] width 287 height 31
type input "**********"
click at [1362, 46] on div "I" at bounding box center [1358, 34] width 28 height 28
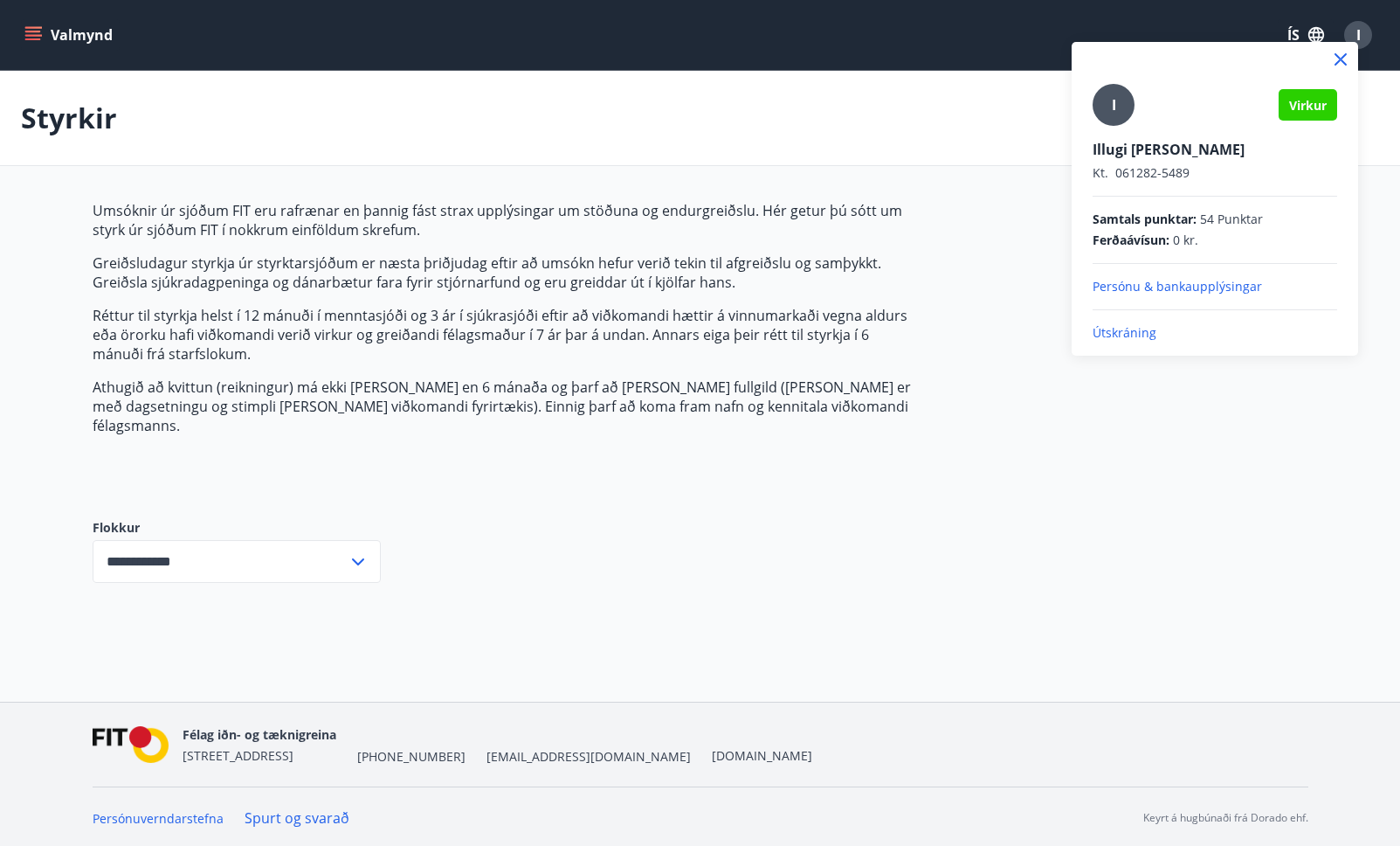
click at [962, 287] on div at bounding box center [700, 423] width 1400 height 846
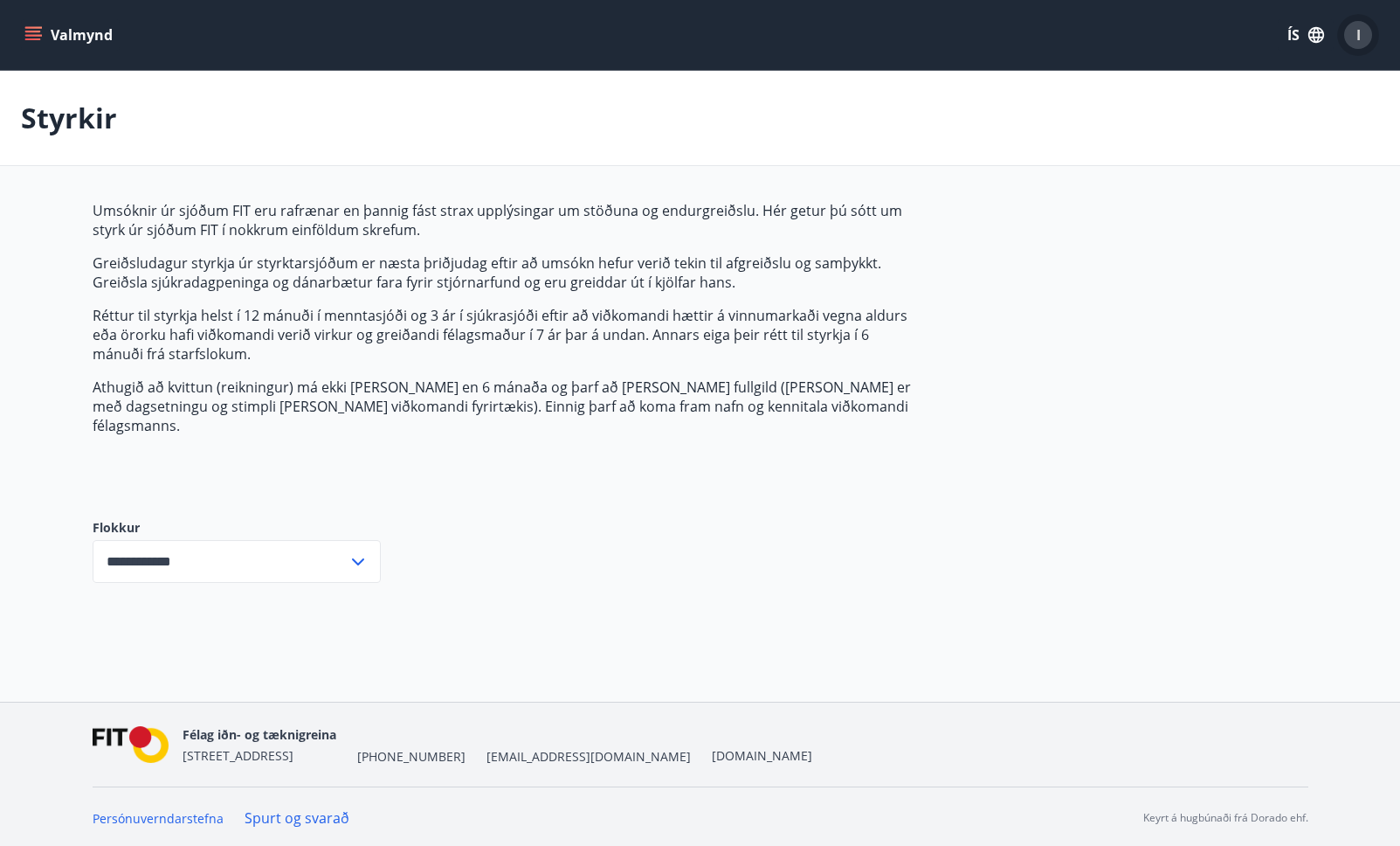
click at [1354, 39] on div "I" at bounding box center [1358, 34] width 28 height 28
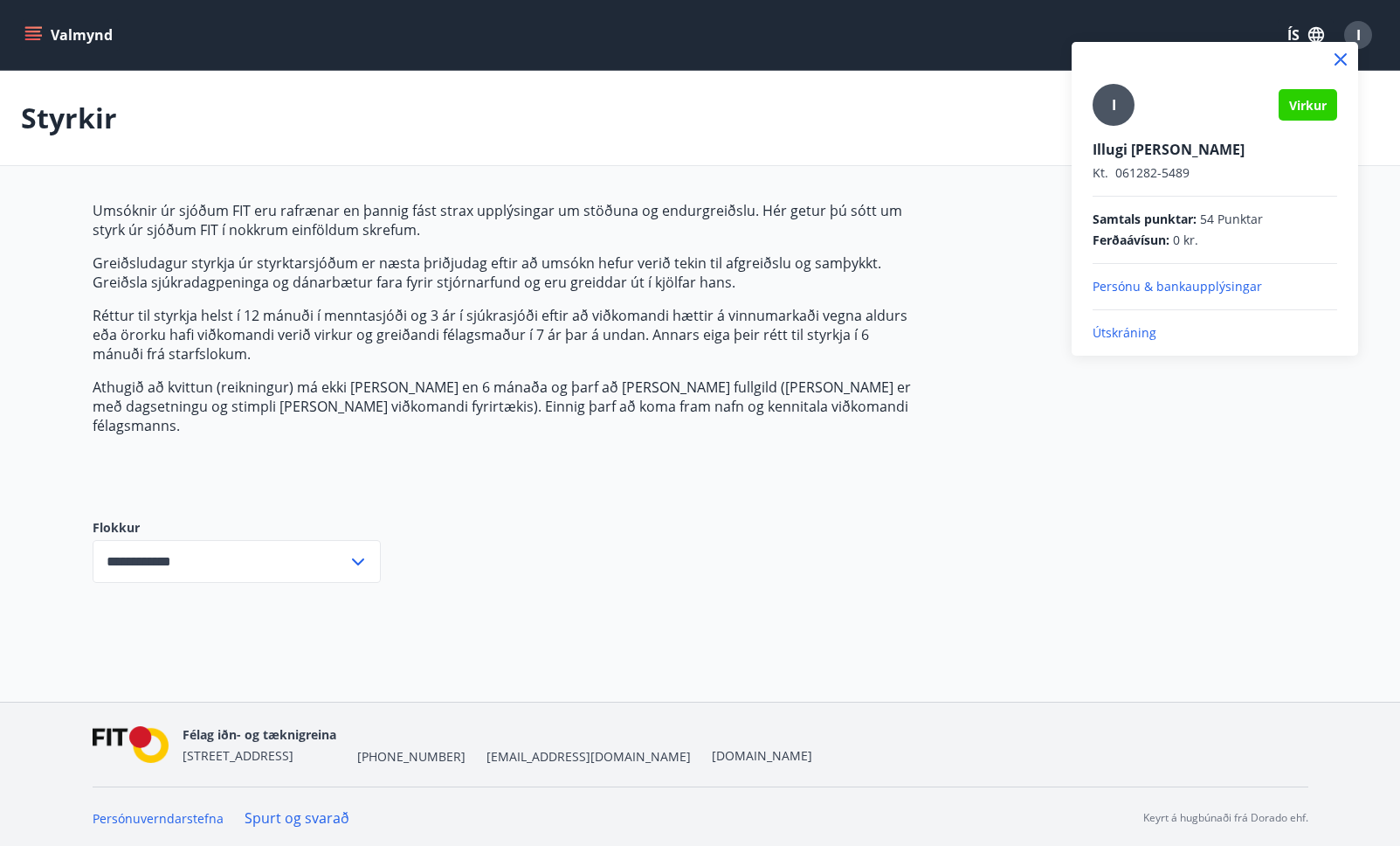
click at [39, 34] on div at bounding box center [700, 423] width 1400 height 846
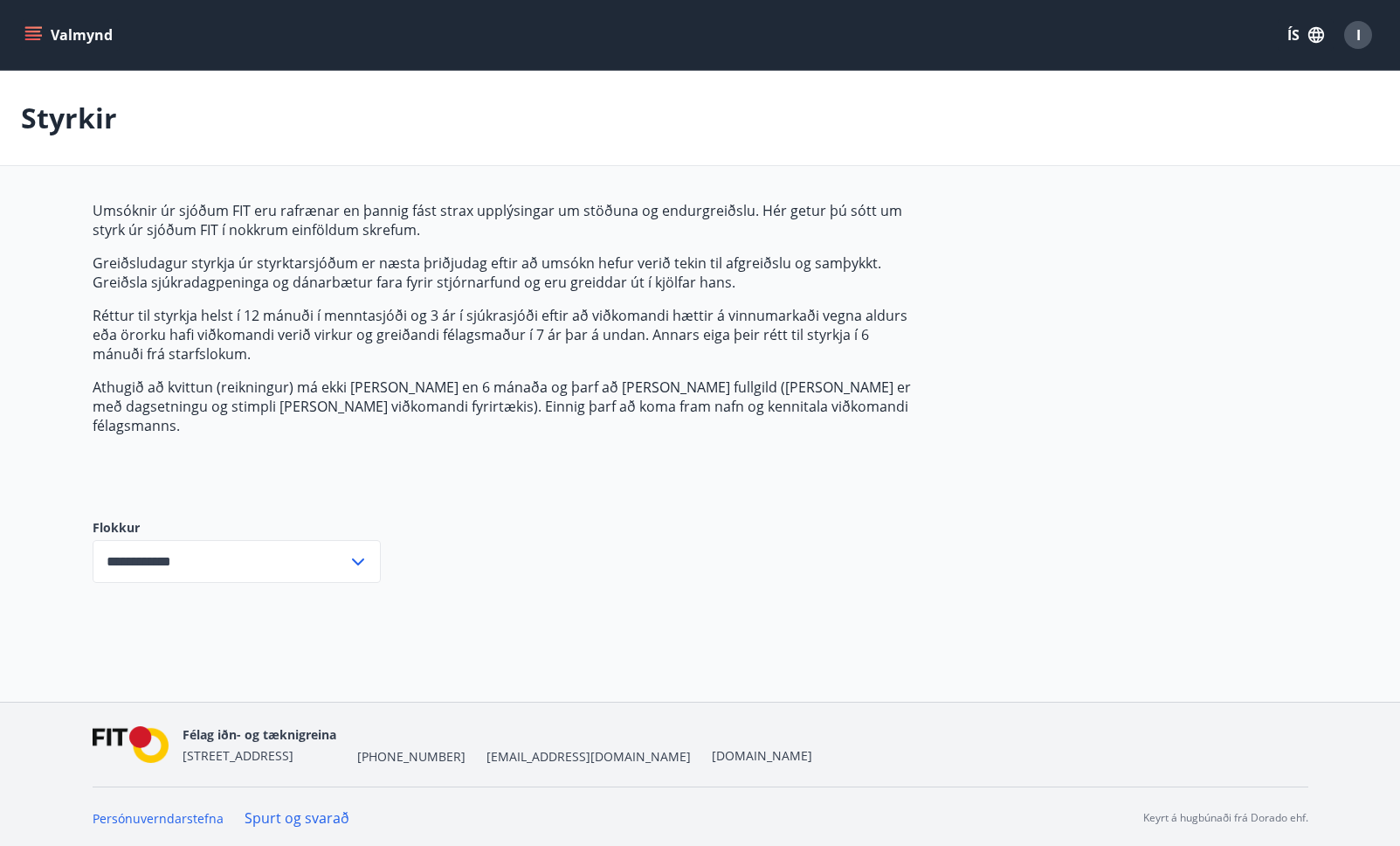
click at [40, 37] on icon "menu" at bounding box center [33, 35] width 17 height 17
